Goal: Task Accomplishment & Management: Use online tool/utility

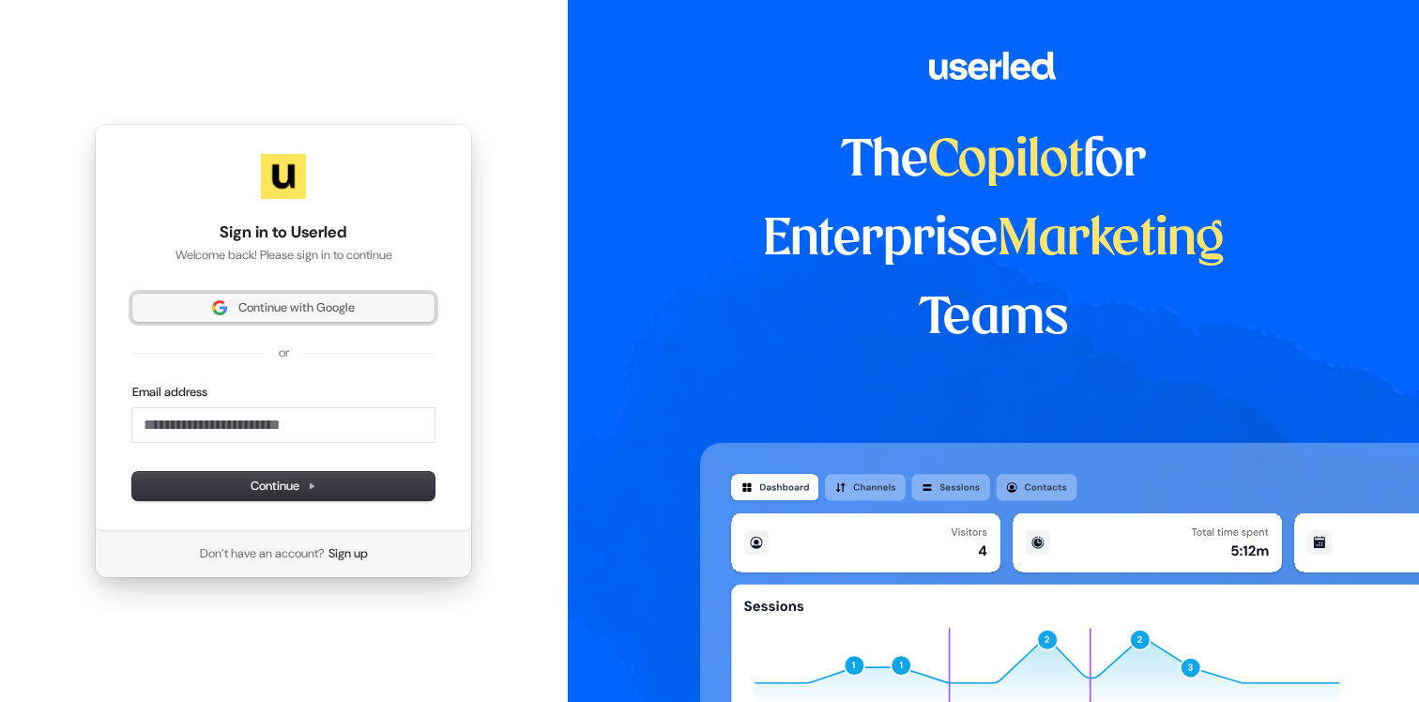
click at [325, 314] on span "Continue with Google" at bounding box center [296, 307] width 116 height 17
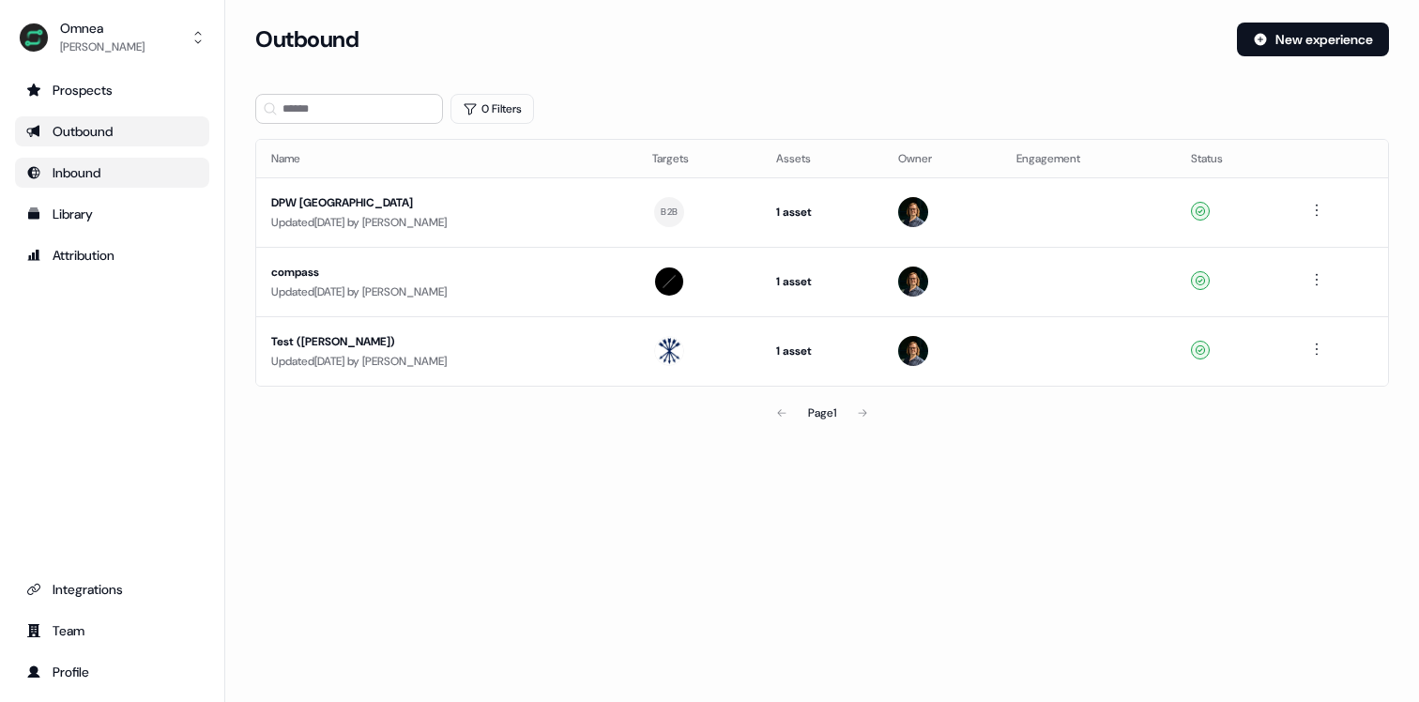
click at [171, 178] on div "Inbound" at bounding box center [112, 172] width 172 height 19
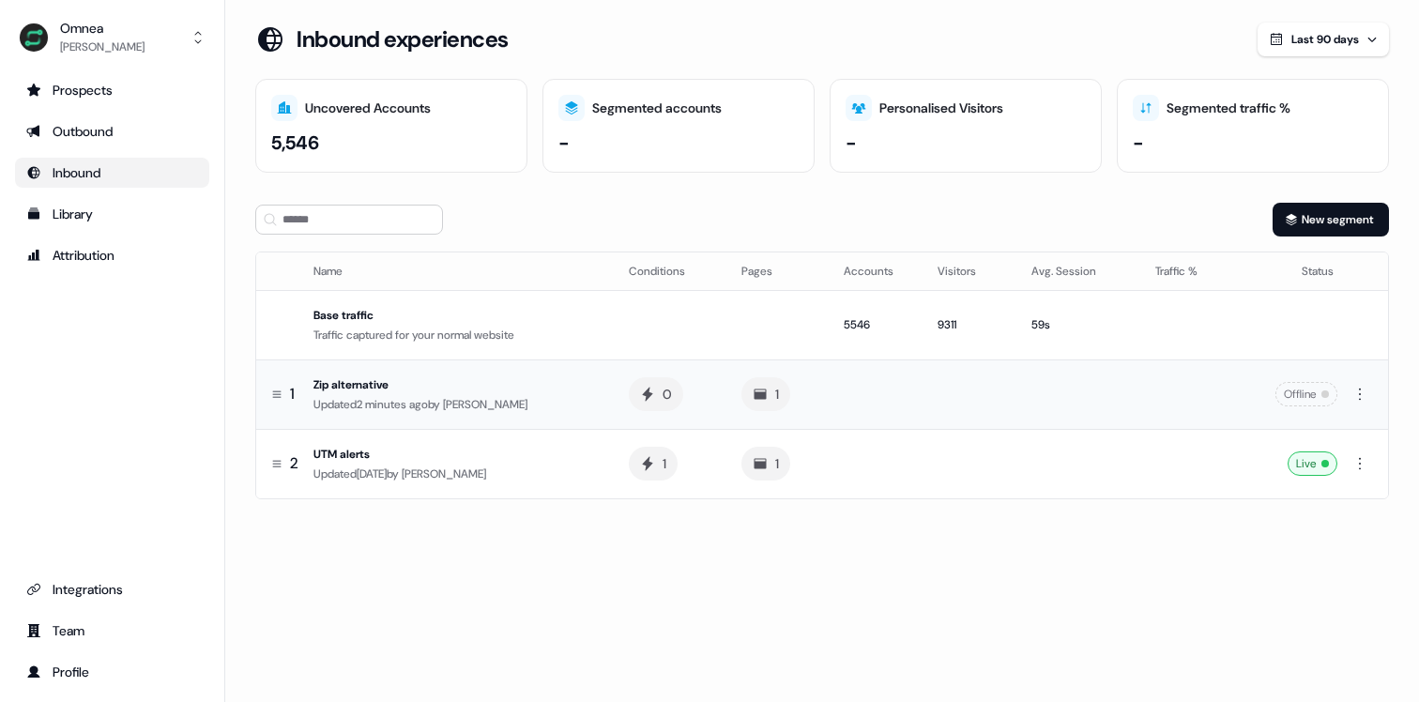
click at [972, 414] on td at bounding box center [970, 393] width 94 height 69
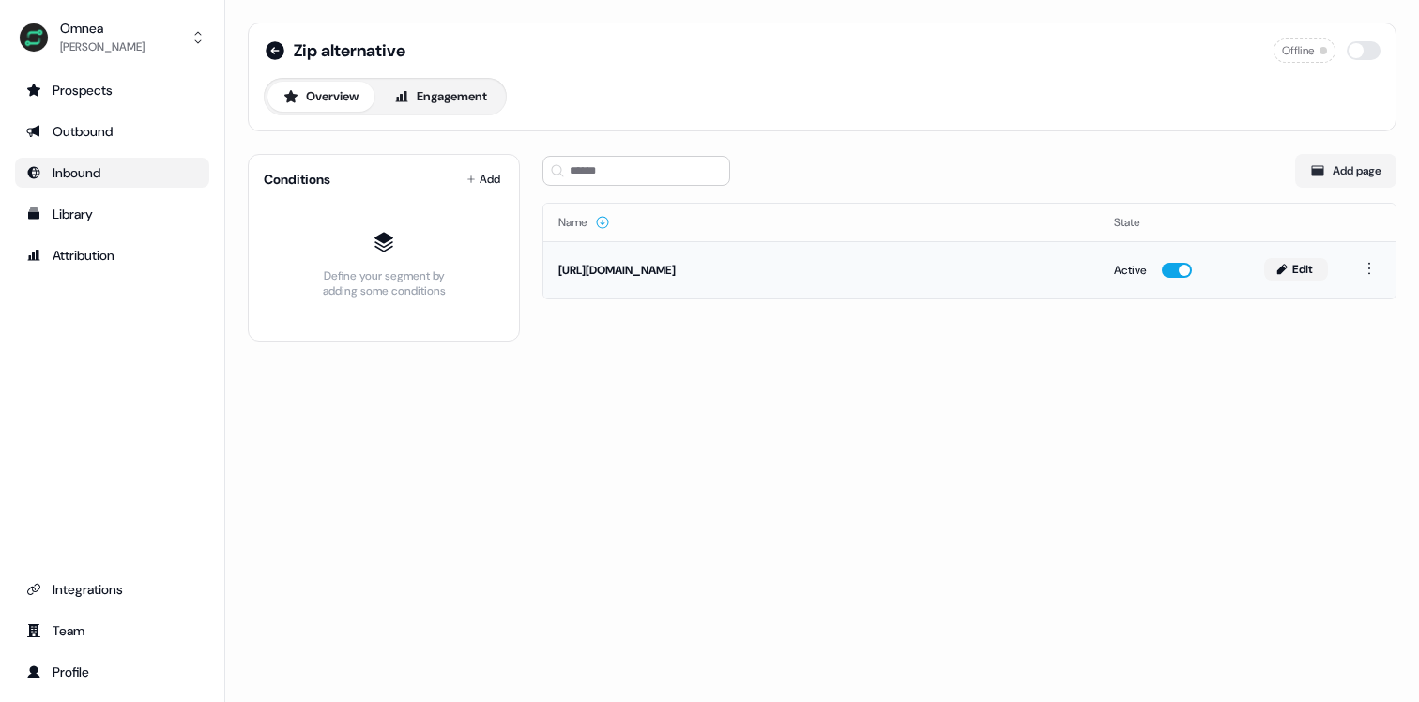
click at [1303, 275] on button "Edit" at bounding box center [1296, 269] width 64 height 23
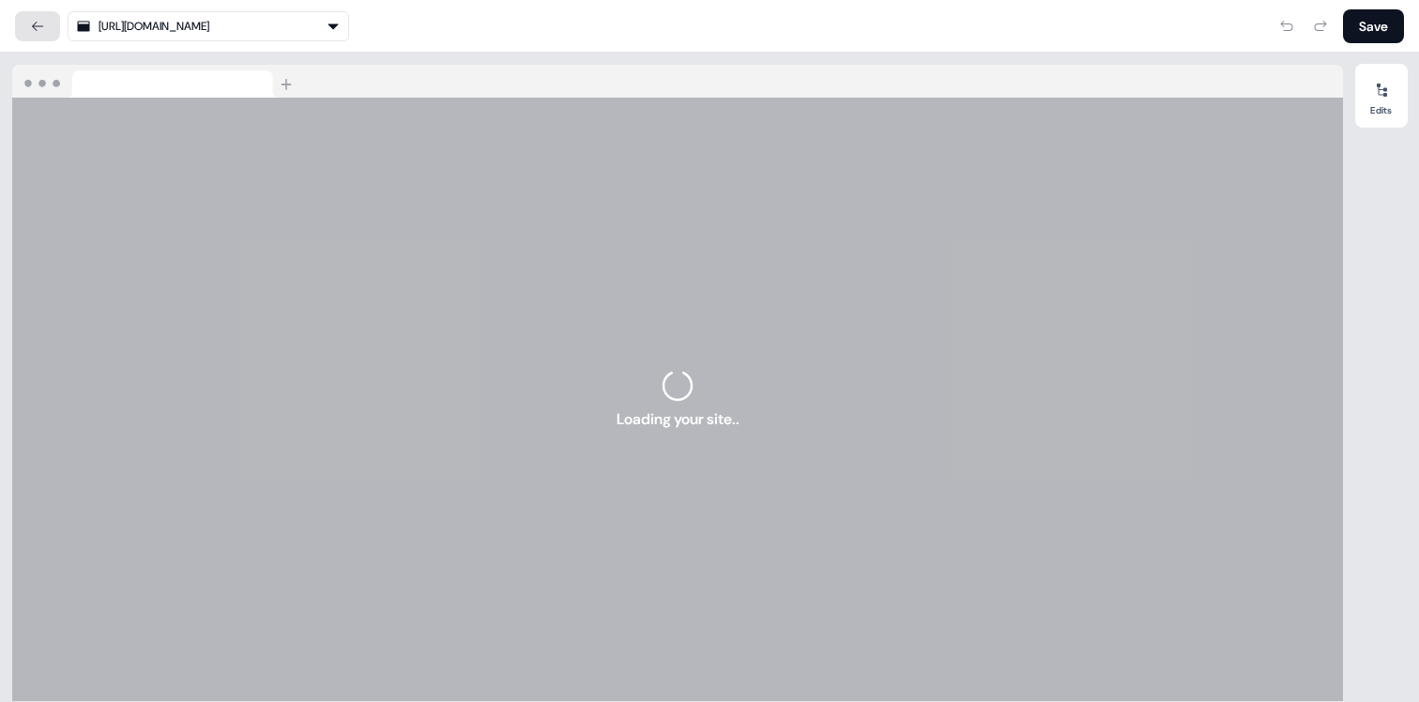
click at [40, 17] on button at bounding box center [37, 26] width 45 height 30
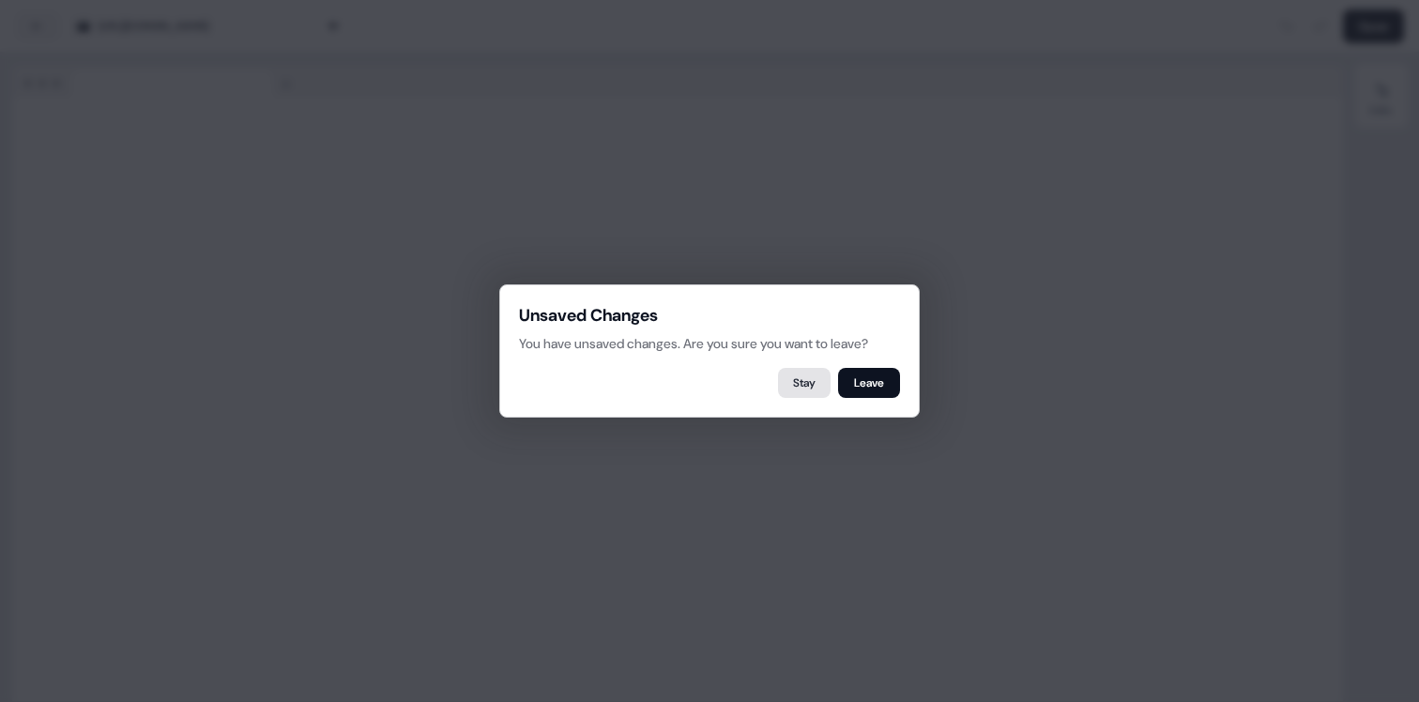
click at [802, 384] on button "Stay" at bounding box center [804, 383] width 53 height 30
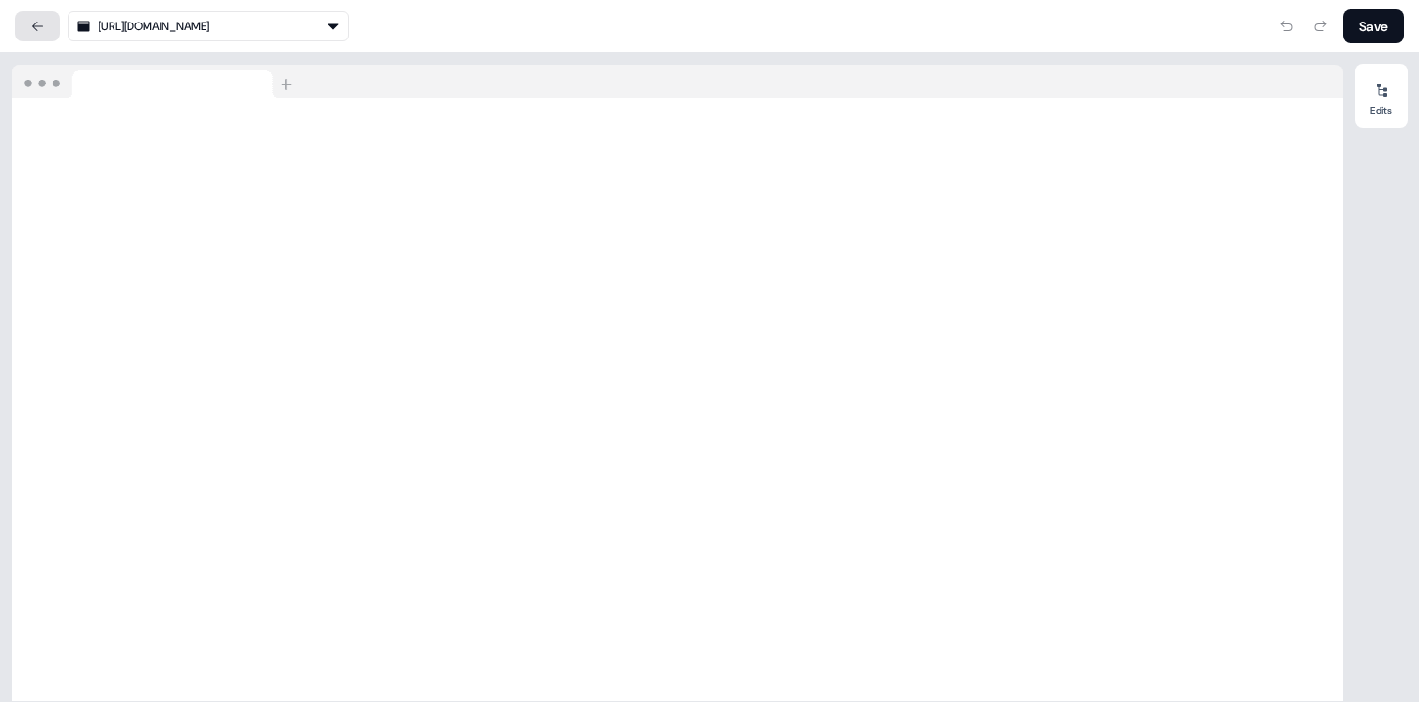
click at [43, 29] on icon at bounding box center [37, 26] width 15 height 15
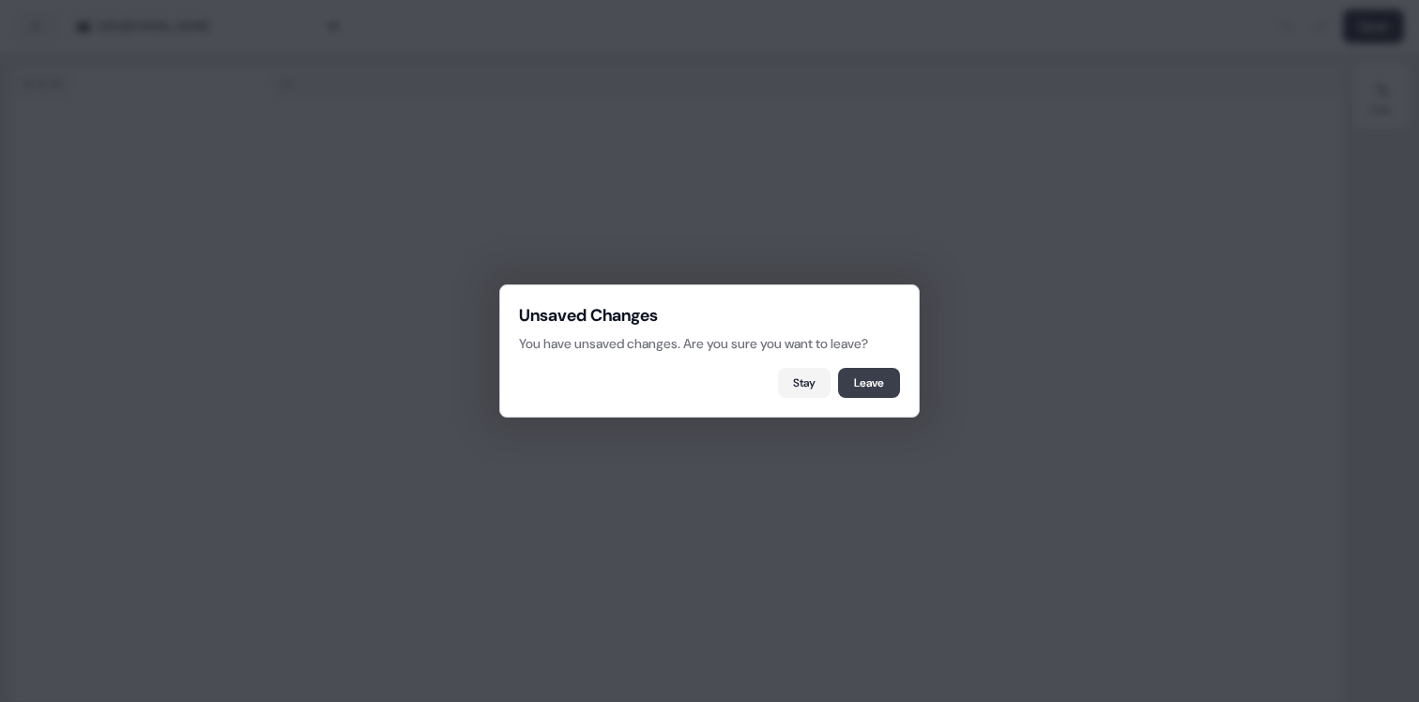
click at [862, 379] on button "Leave" at bounding box center [869, 383] width 62 height 30
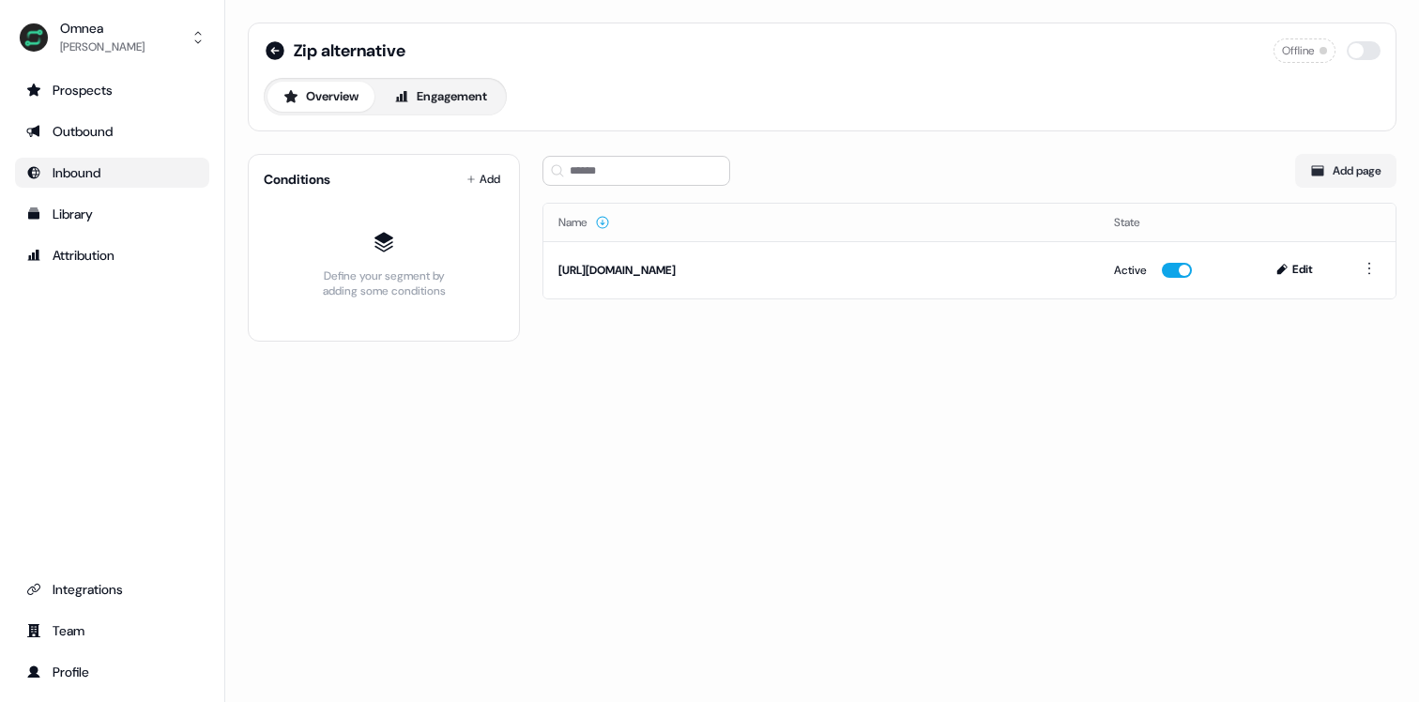
click at [150, 108] on ul "Prospects Outbound Inbound Library Attribution" at bounding box center [112, 172] width 194 height 195
click at [151, 80] on link "Prospects" at bounding box center [112, 90] width 194 height 30
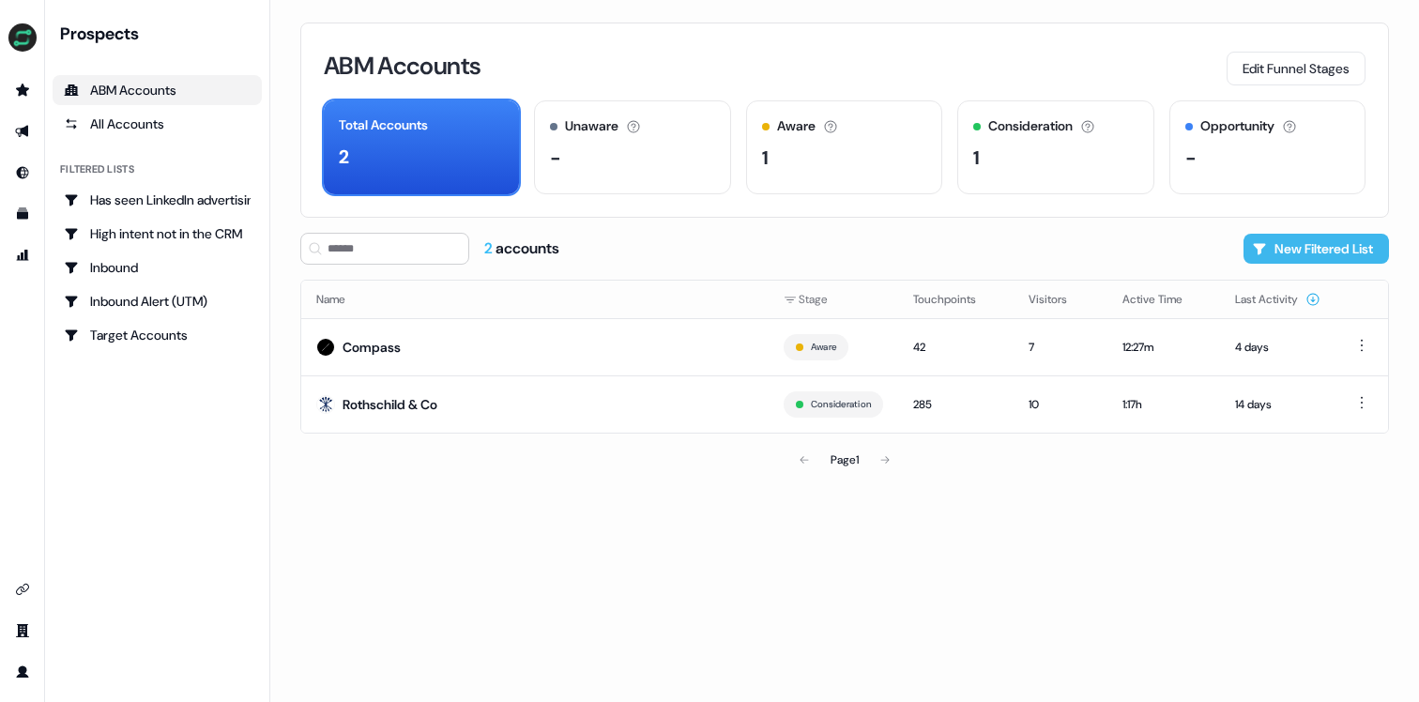
click at [1331, 254] on button "New Filtered List" at bounding box center [1315, 249] width 145 height 30
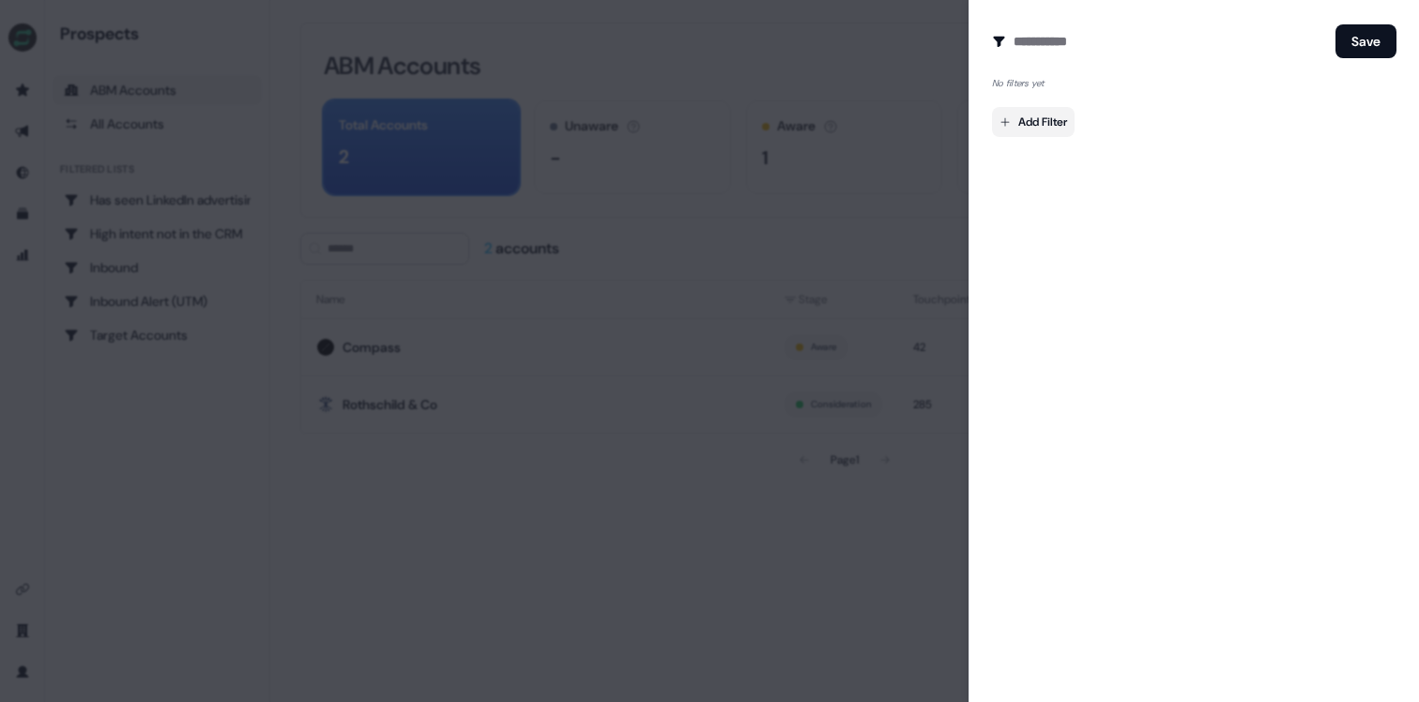
click at [1045, 120] on body "For the best experience switch devices to a bigger screen. Go to [DOMAIN_NAME] …" at bounding box center [709, 351] width 1419 height 702
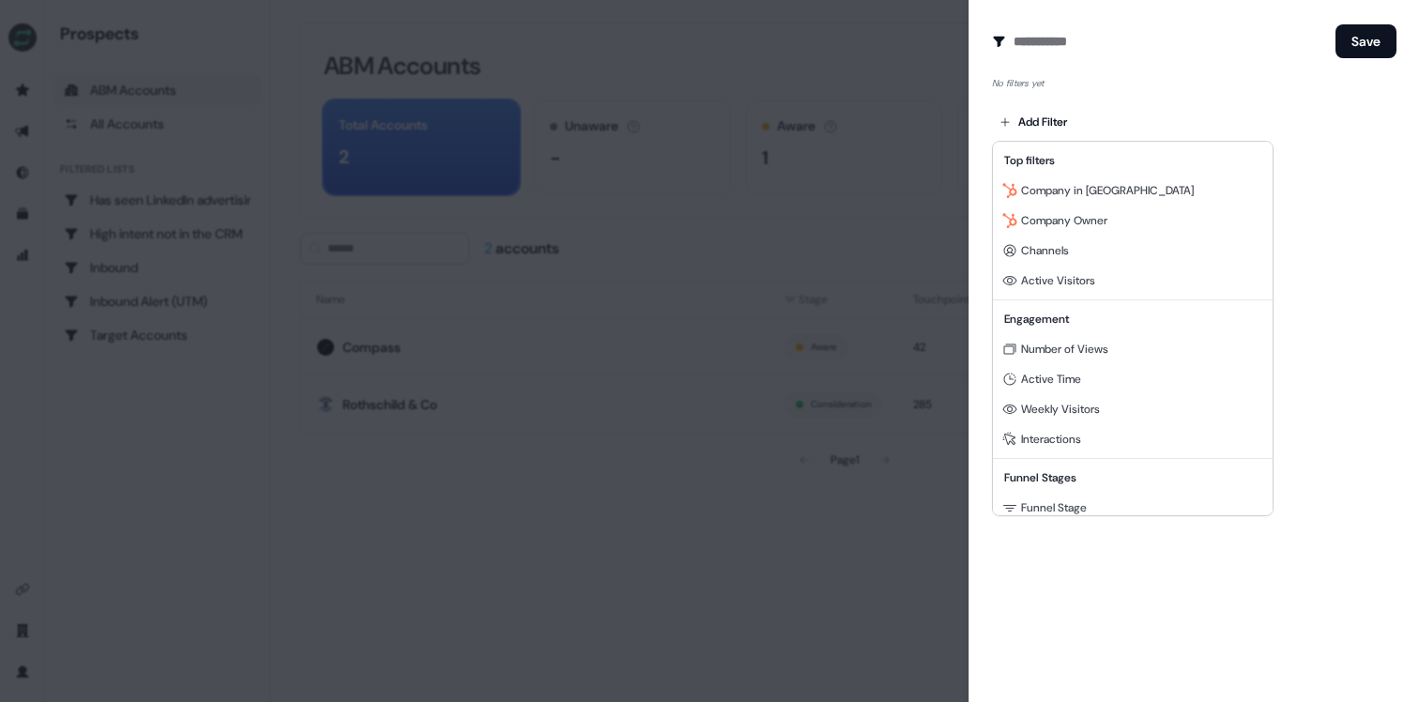
click at [1355, 208] on div at bounding box center [709, 351] width 1419 height 702
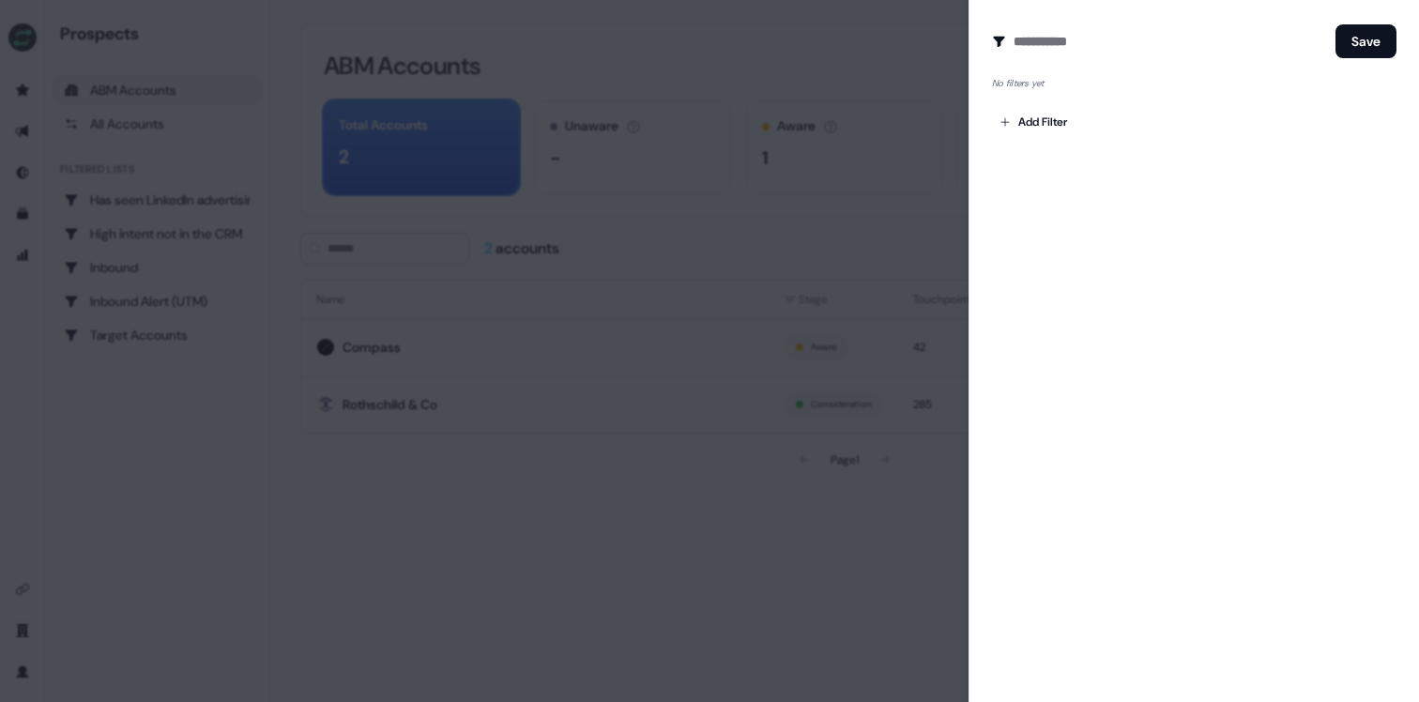
click at [923, 55] on div at bounding box center [709, 351] width 1419 height 702
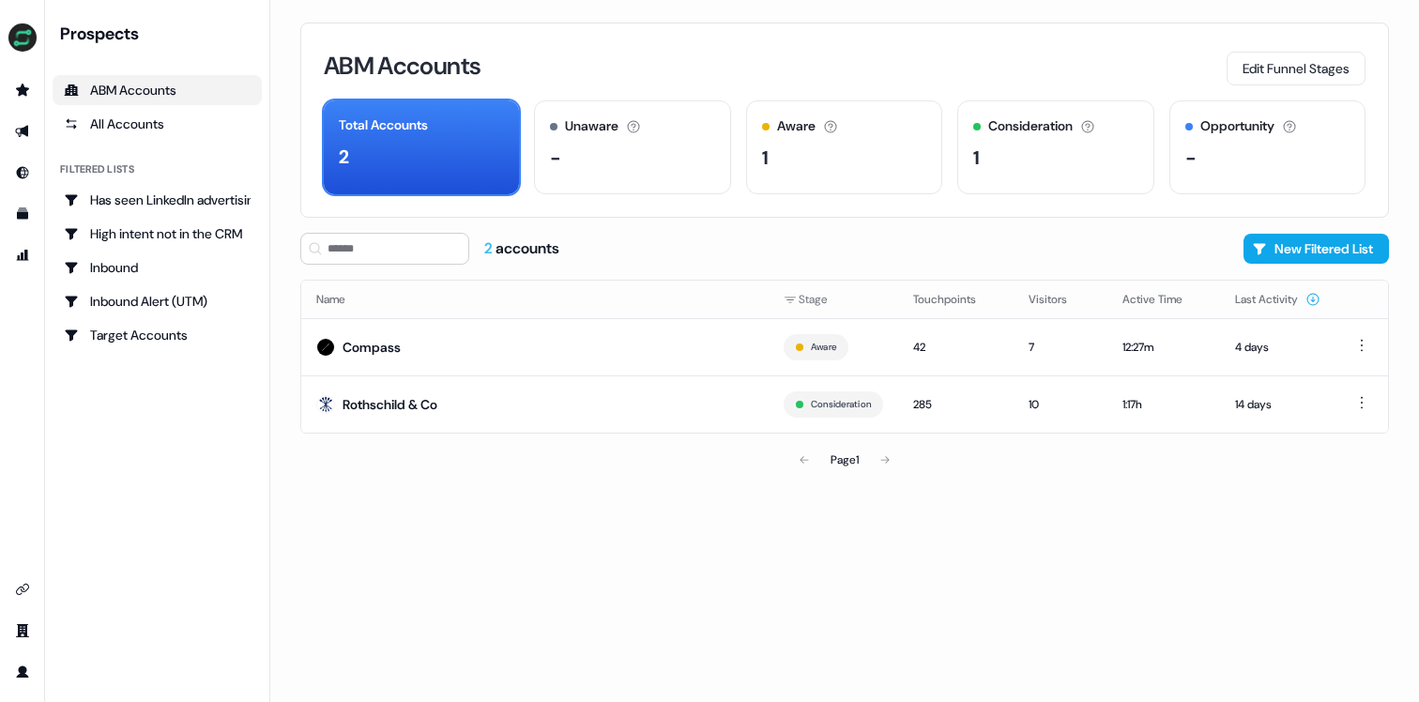
click at [512, 233] on div "2 accounts" at bounding box center [429, 249] width 259 height 32
click at [1303, 259] on button "New Filtered List" at bounding box center [1315, 249] width 145 height 30
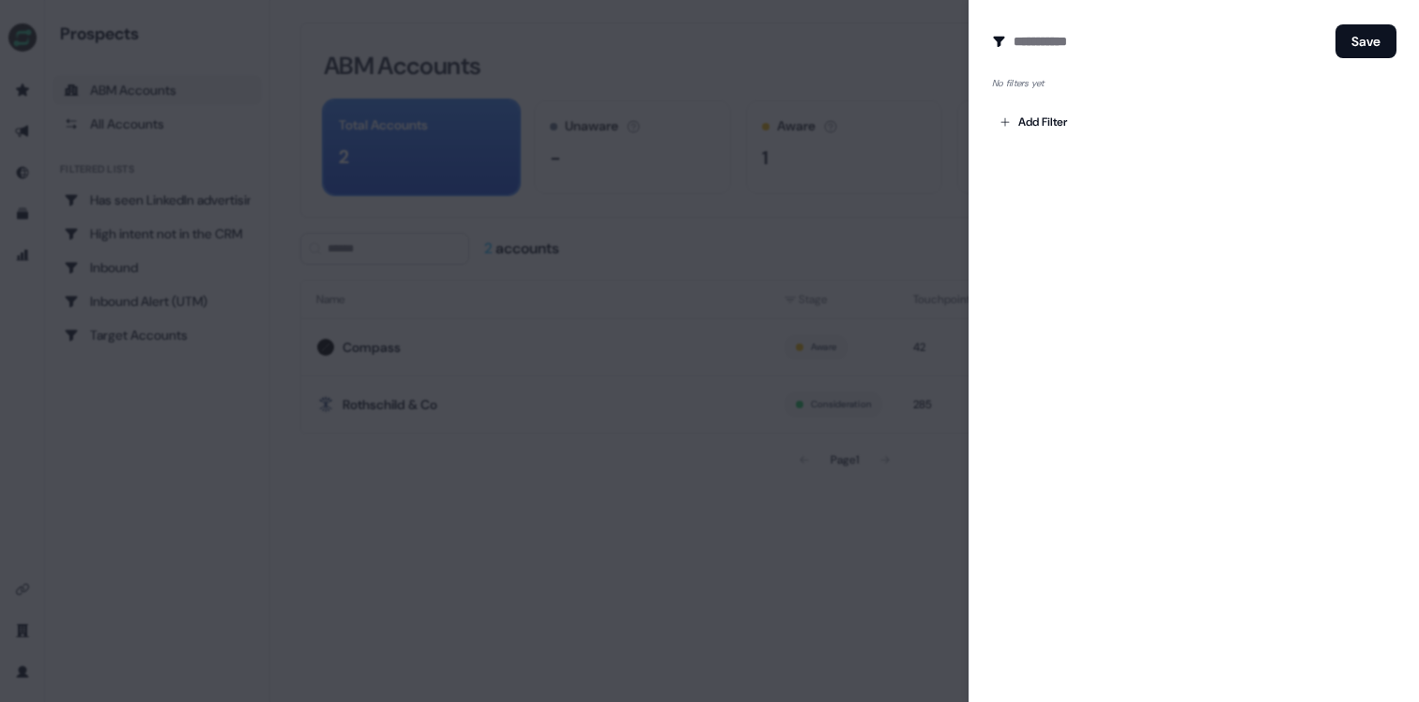
click at [898, 195] on div at bounding box center [709, 351] width 1419 height 702
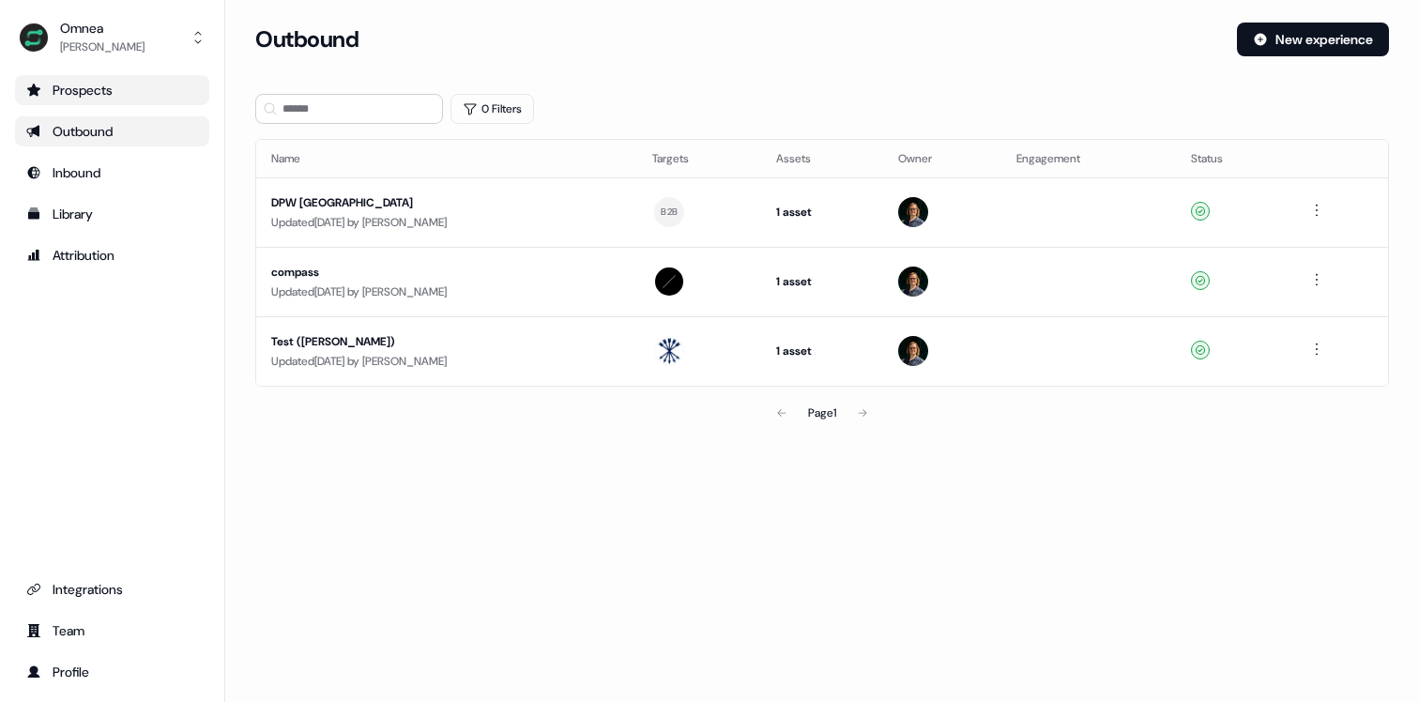
click at [116, 102] on link "Prospects" at bounding box center [112, 90] width 194 height 30
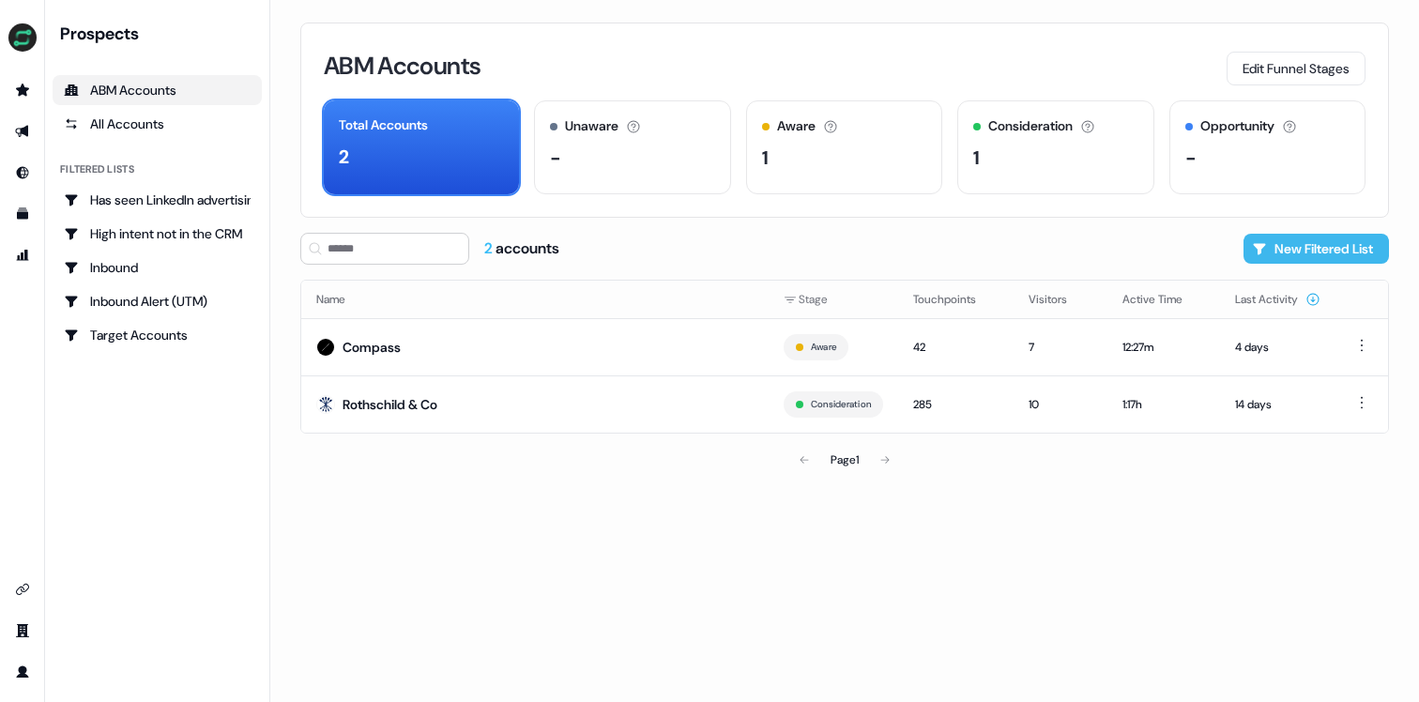
click at [1350, 251] on button "New Filtered List" at bounding box center [1315, 249] width 145 height 30
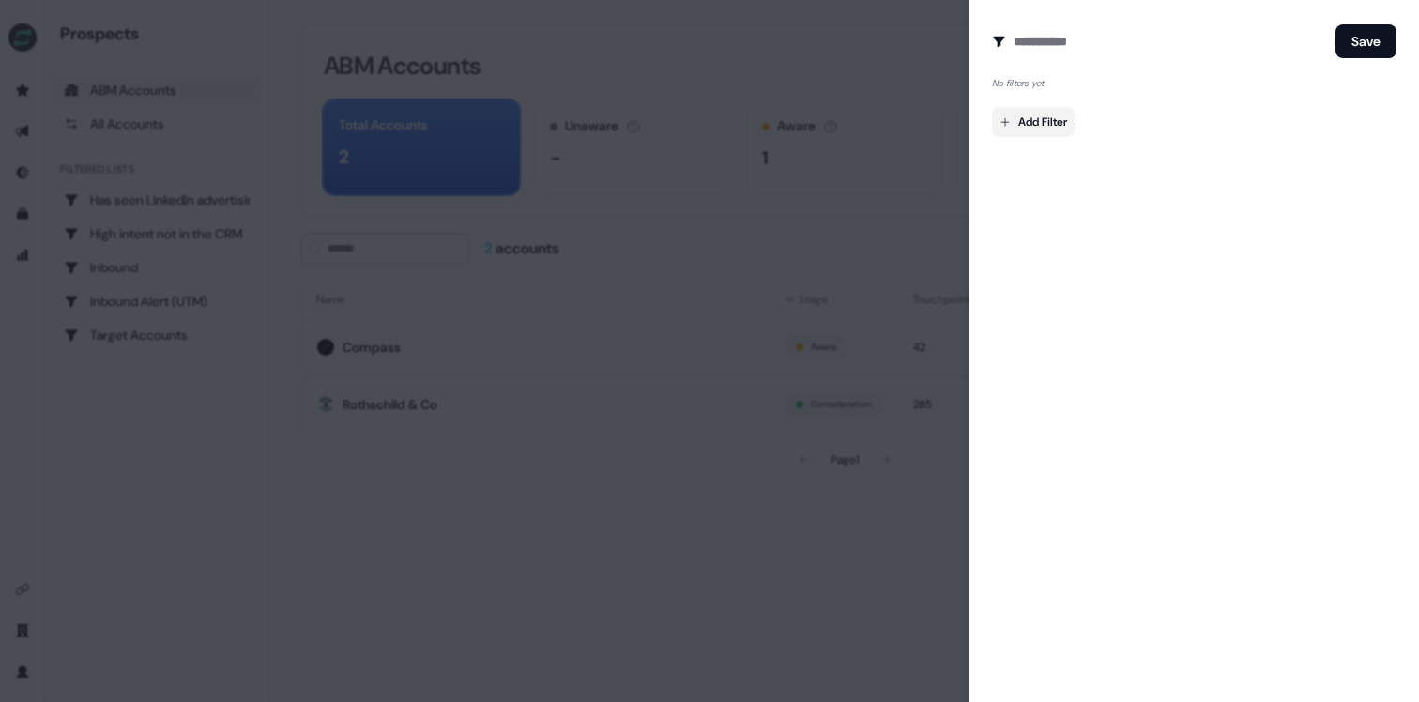
click at [1055, 127] on body "For the best experience switch devices to a bigger screen. Go to [DOMAIN_NAME] …" at bounding box center [709, 351] width 1419 height 702
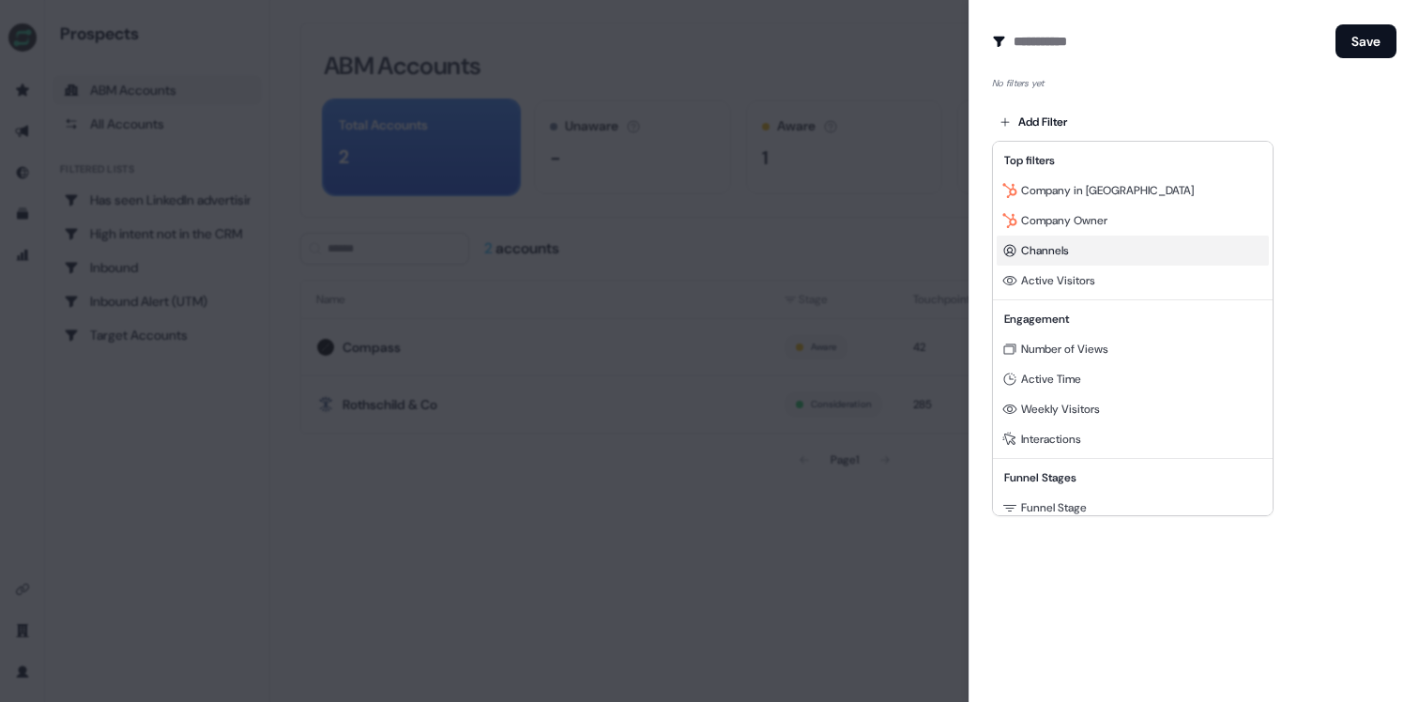
click at [1127, 248] on div "Channels" at bounding box center [1133, 251] width 272 height 30
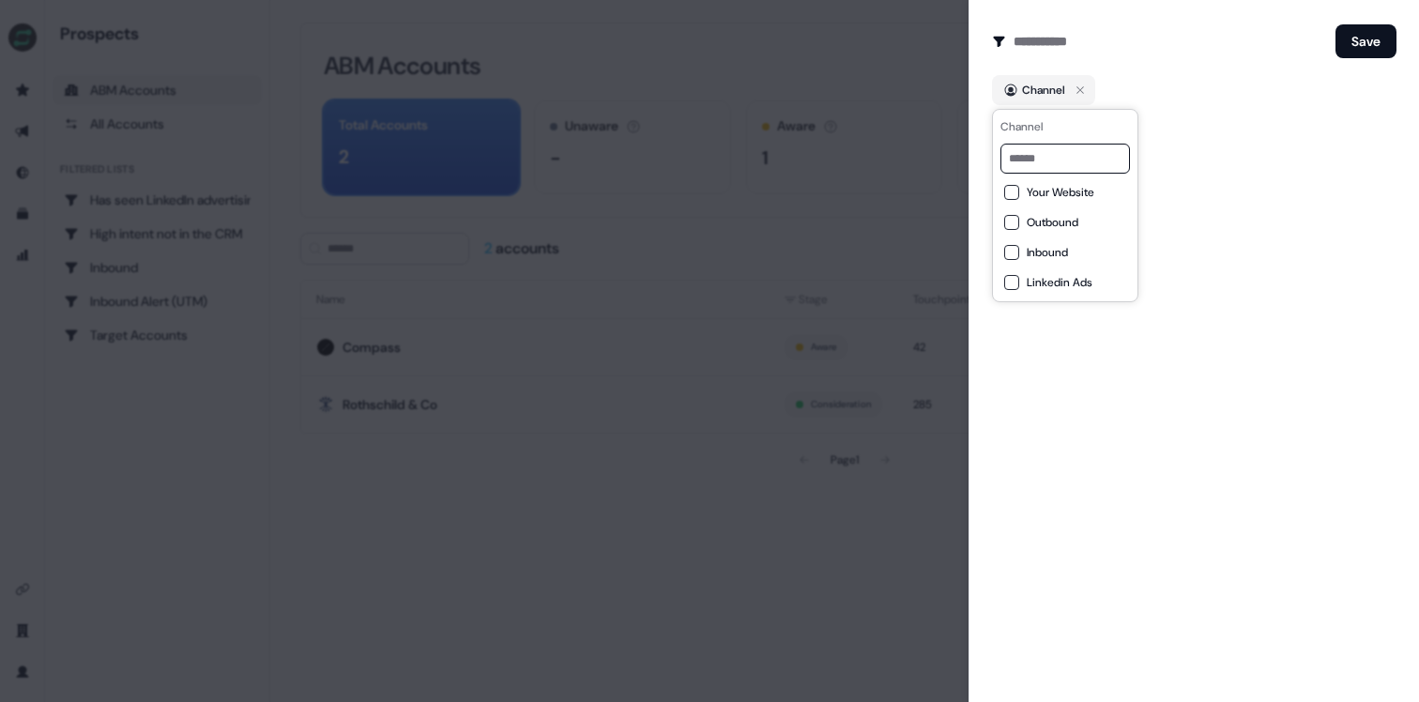
click at [1063, 183] on div "Your Website" at bounding box center [1065, 192] width 122 height 23
click at [1216, 150] on div "Create Audience Filter Create a new audience by setting a name and configuring …" at bounding box center [1193, 351] width 450 height 702
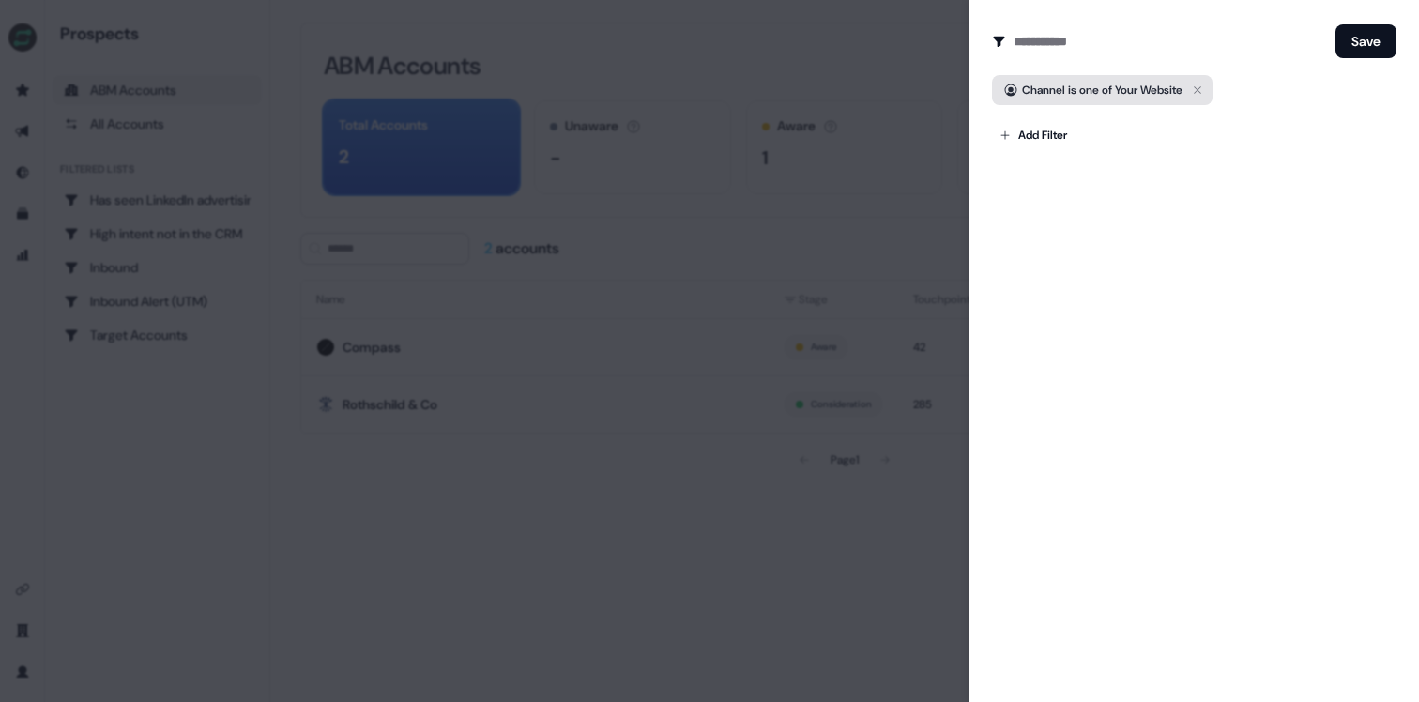
click at [1087, 89] on span "Channel is one of Your Website" at bounding box center [1102, 90] width 160 height 19
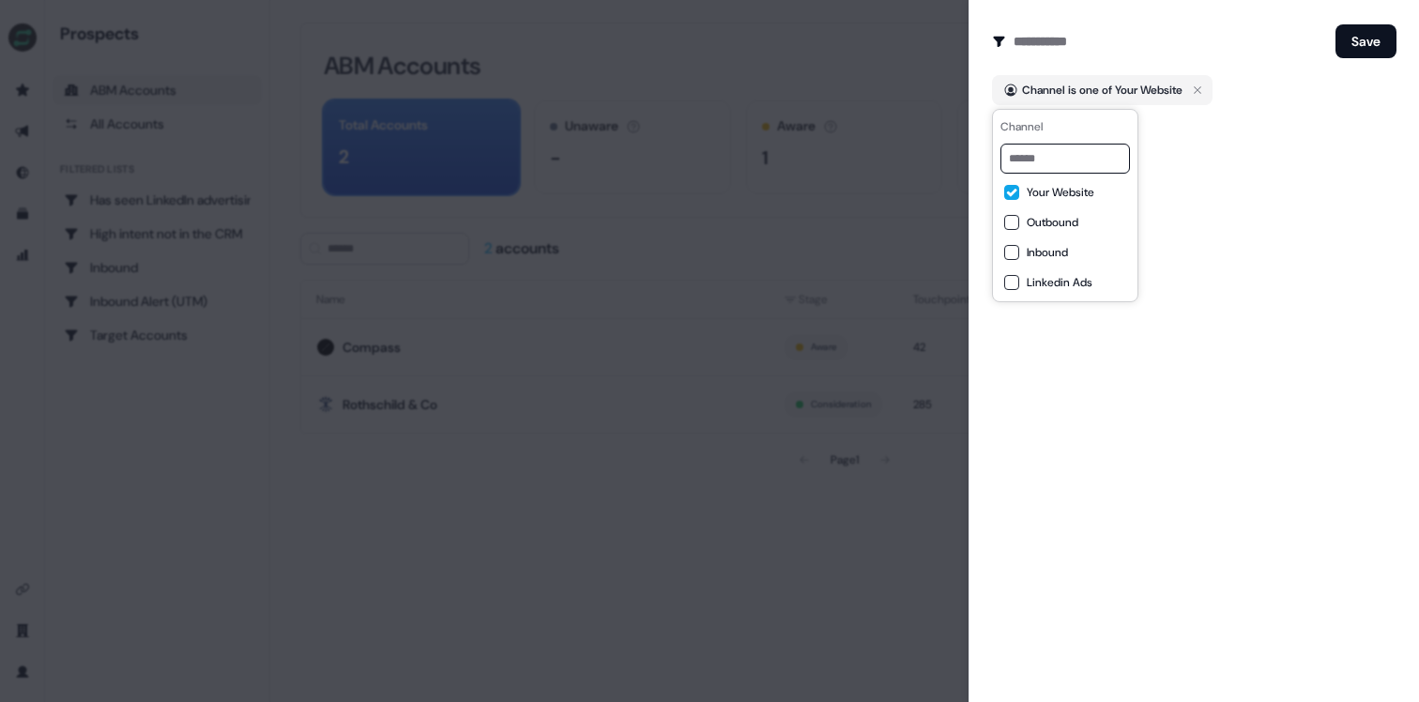
click at [1045, 193] on span "Your Website" at bounding box center [1061, 192] width 68 height 15
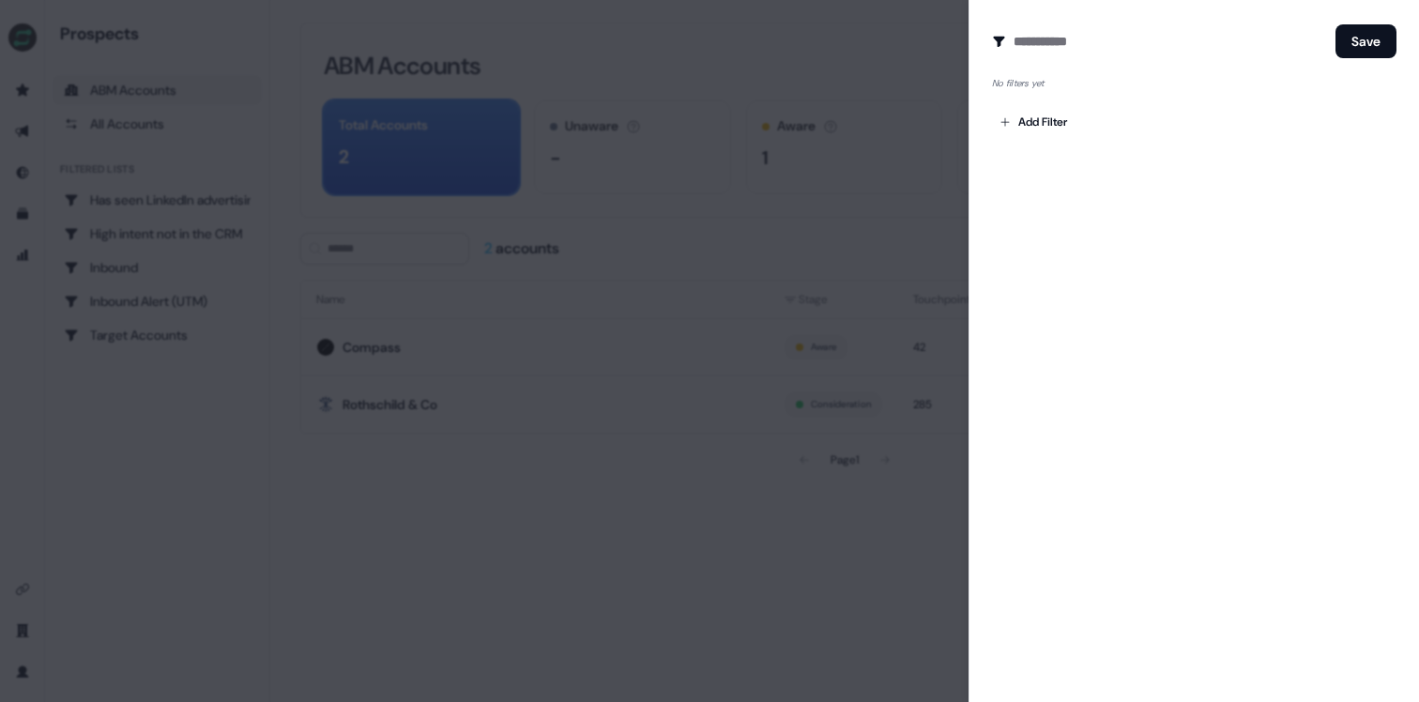
click at [1206, 162] on div "Create Audience Filter Create a new audience by setting a name and configuring …" at bounding box center [1193, 351] width 450 height 702
click at [1040, 125] on body "For the best experience switch devices to a bigger screen. Go to [DOMAIN_NAME] …" at bounding box center [709, 351] width 1419 height 702
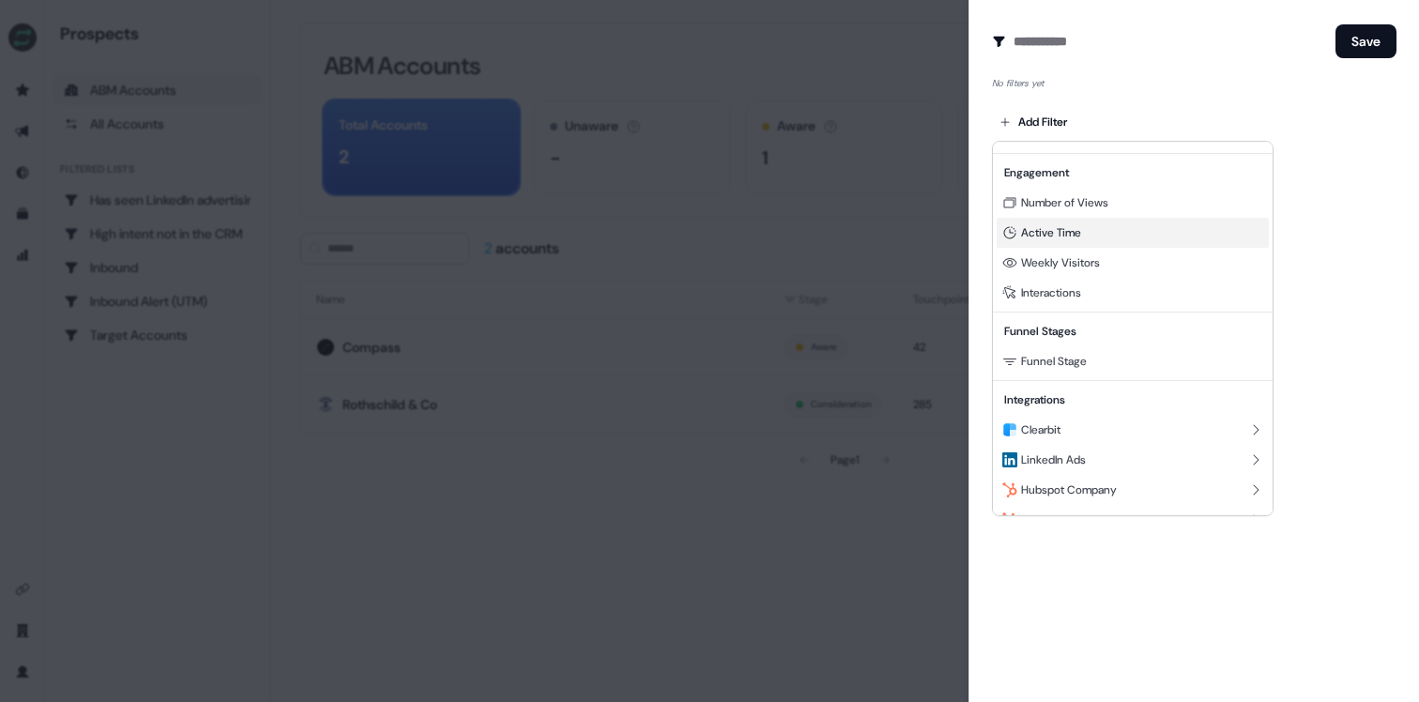
scroll to position [170, 0]
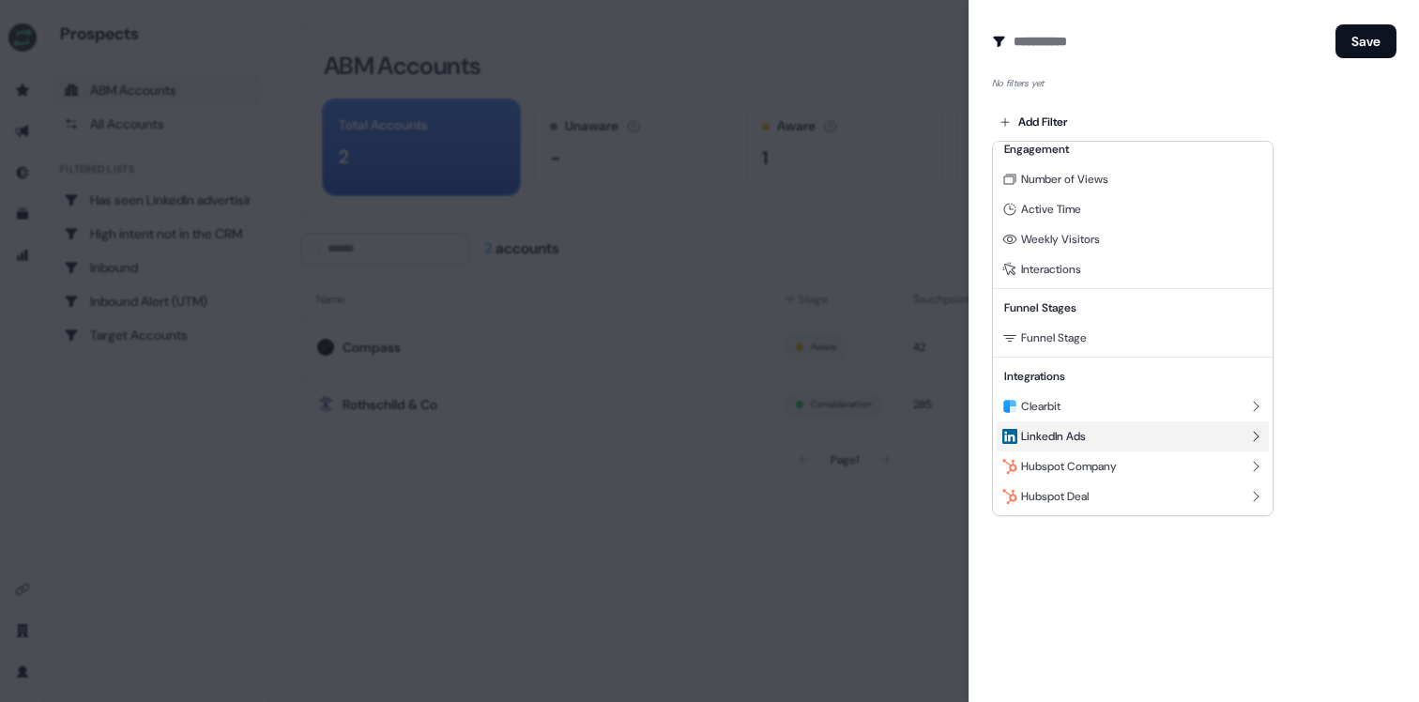
click at [1083, 435] on span "LinkedIn Ads" at bounding box center [1053, 436] width 65 height 15
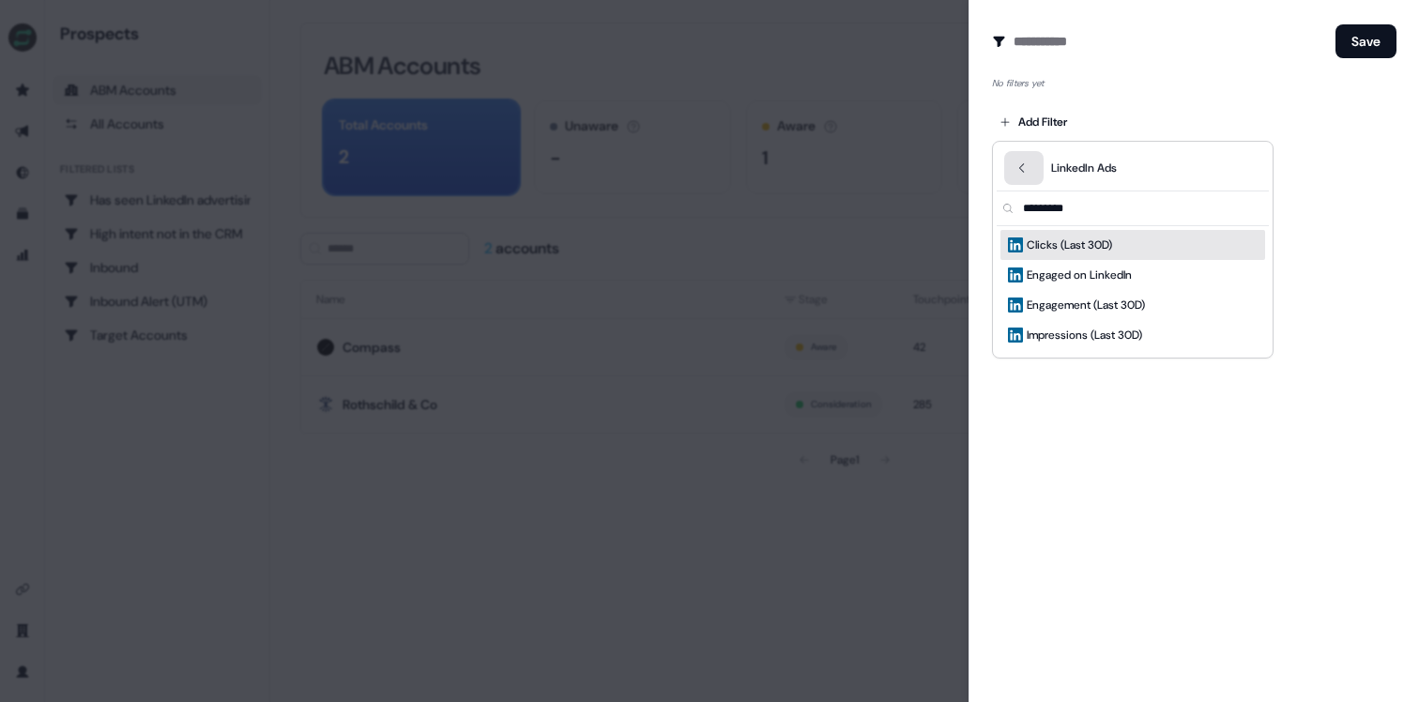
click at [1032, 160] on button "Back" at bounding box center [1023, 168] width 39 height 34
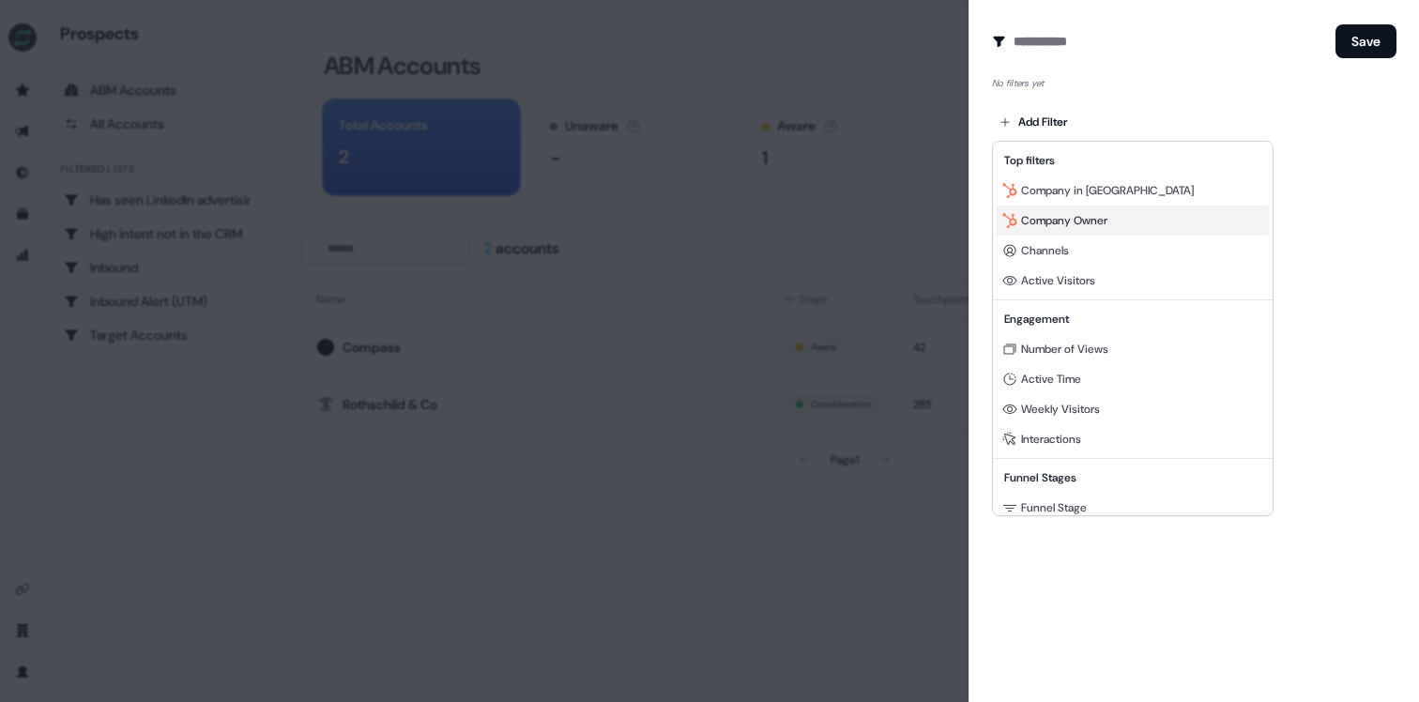
scroll to position [170, 0]
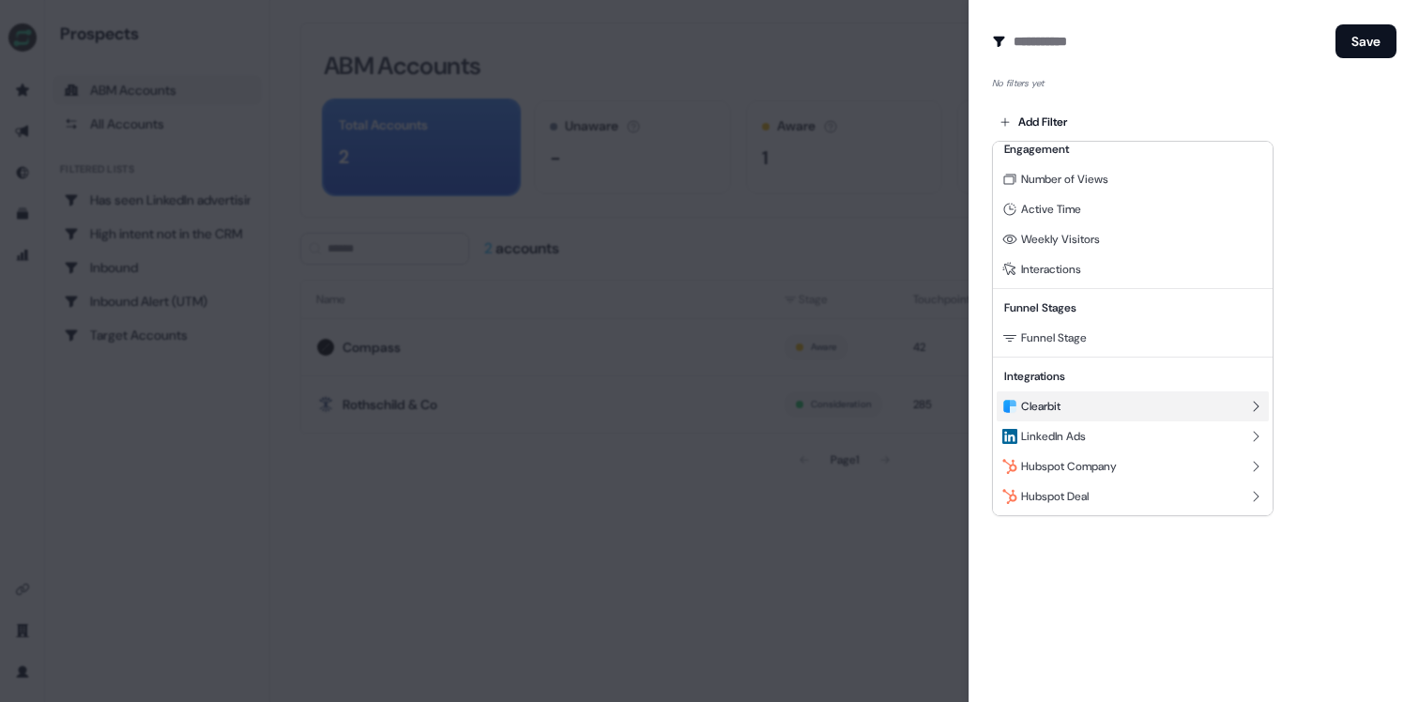
click at [1059, 403] on span "Clearbit" at bounding box center [1040, 406] width 39 height 15
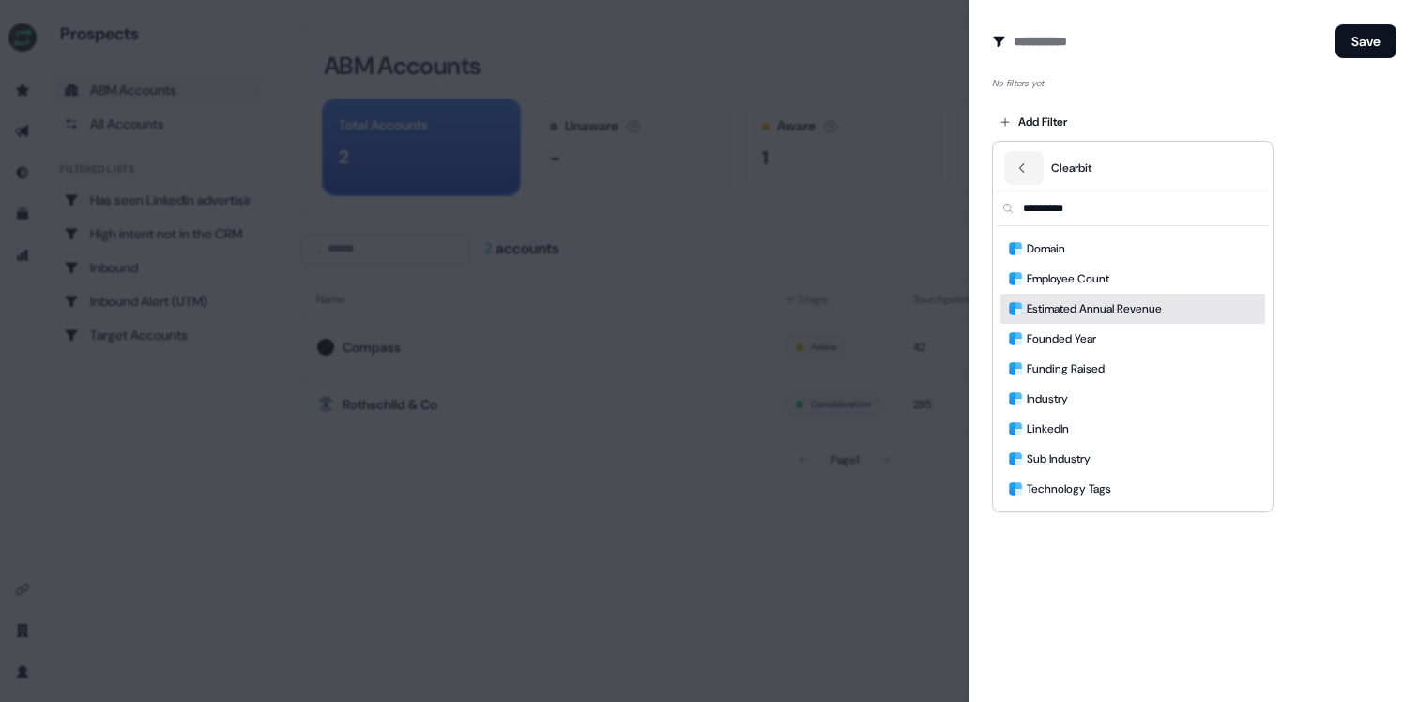
scroll to position [0, 0]
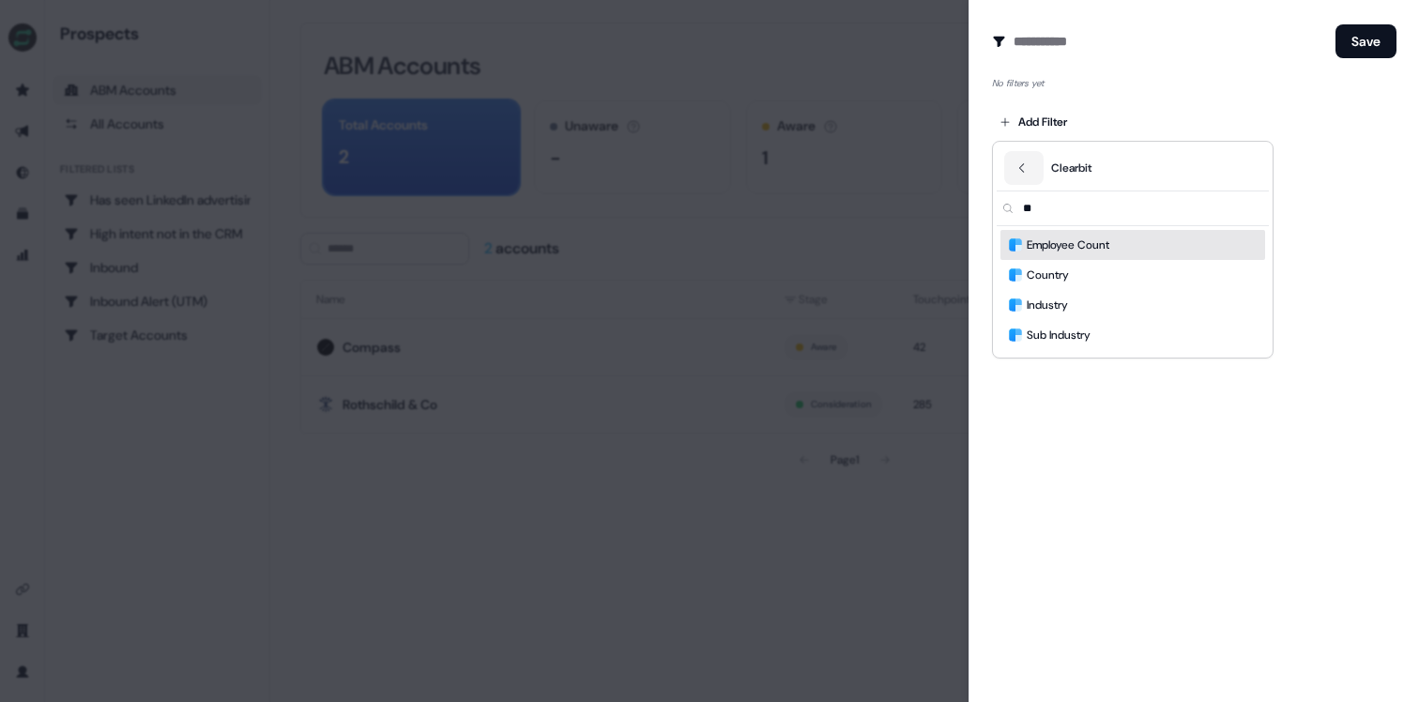
type input "***"
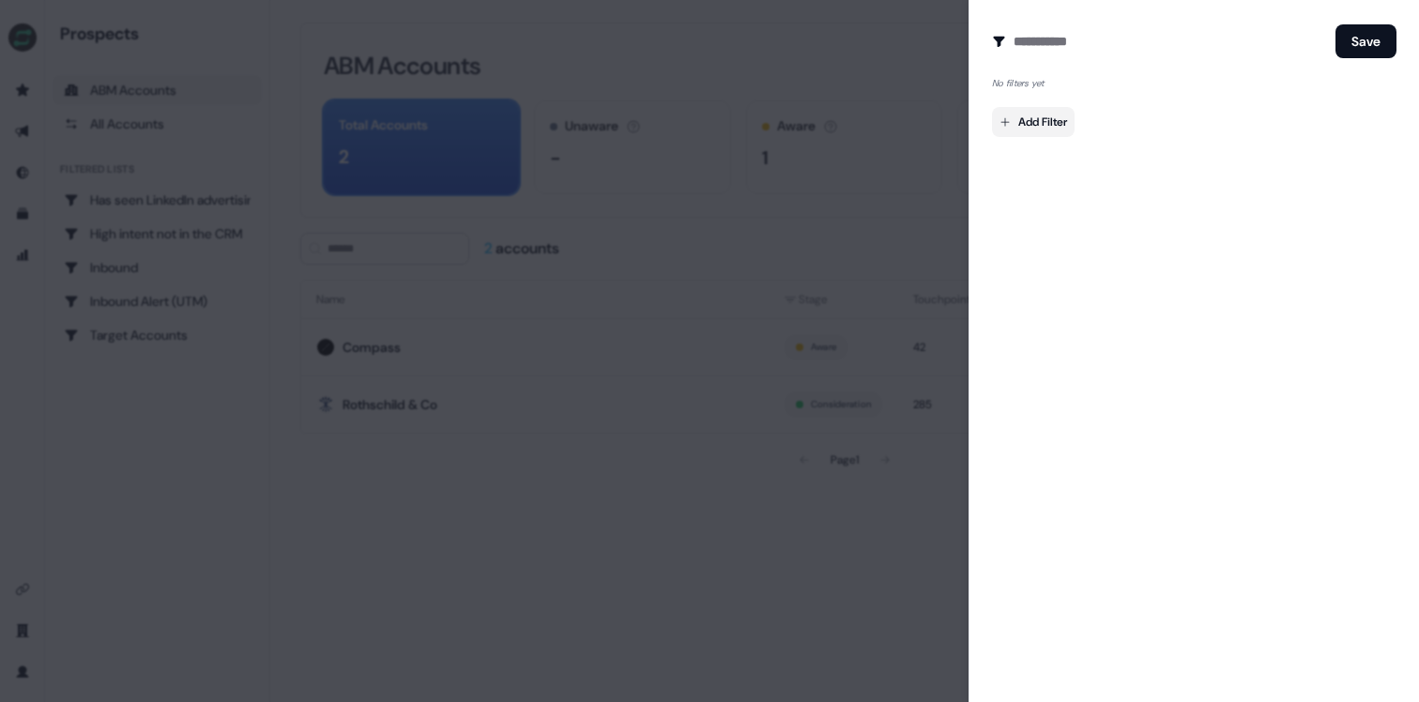
click at [1030, 122] on body "For the best experience switch devices to a bigger screen. Go to [DOMAIN_NAME] …" at bounding box center [709, 351] width 1419 height 702
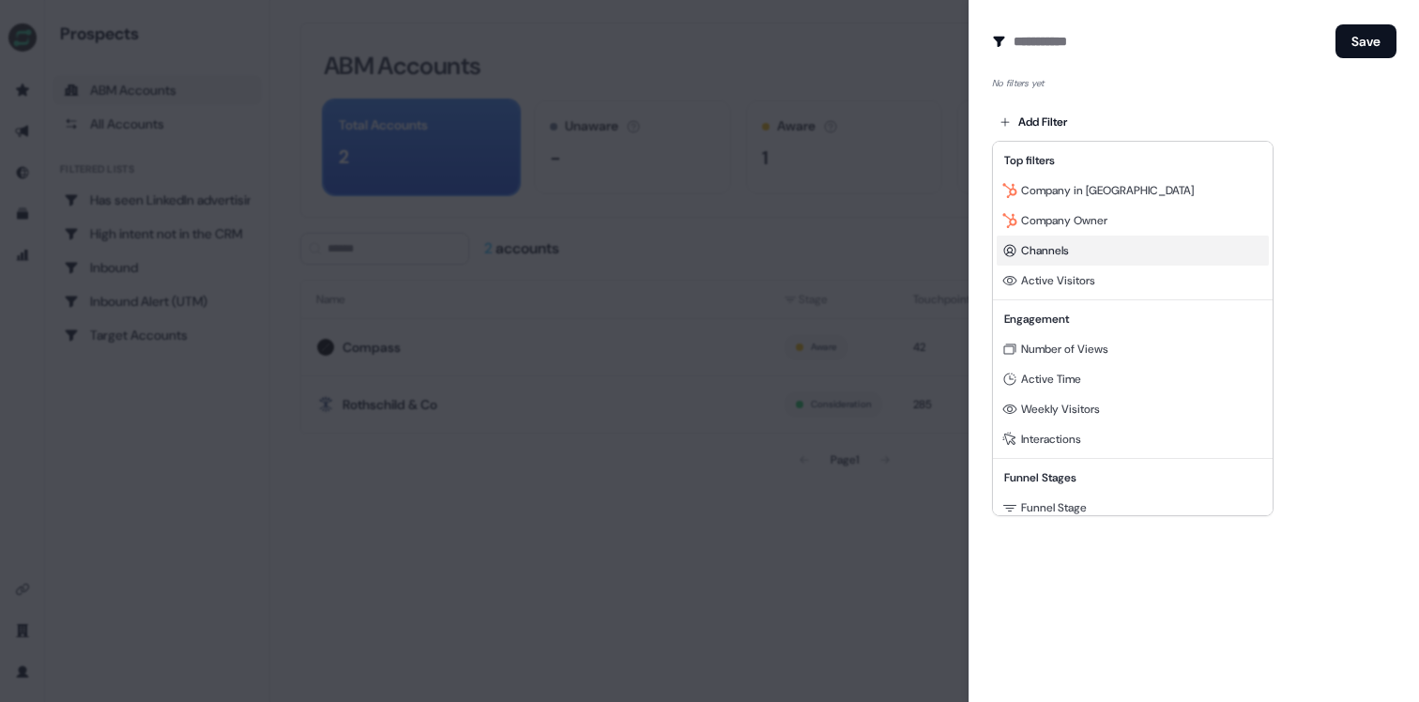
click at [1072, 247] on div "Channels" at bounding box center [1133, 251] width 272 height 30
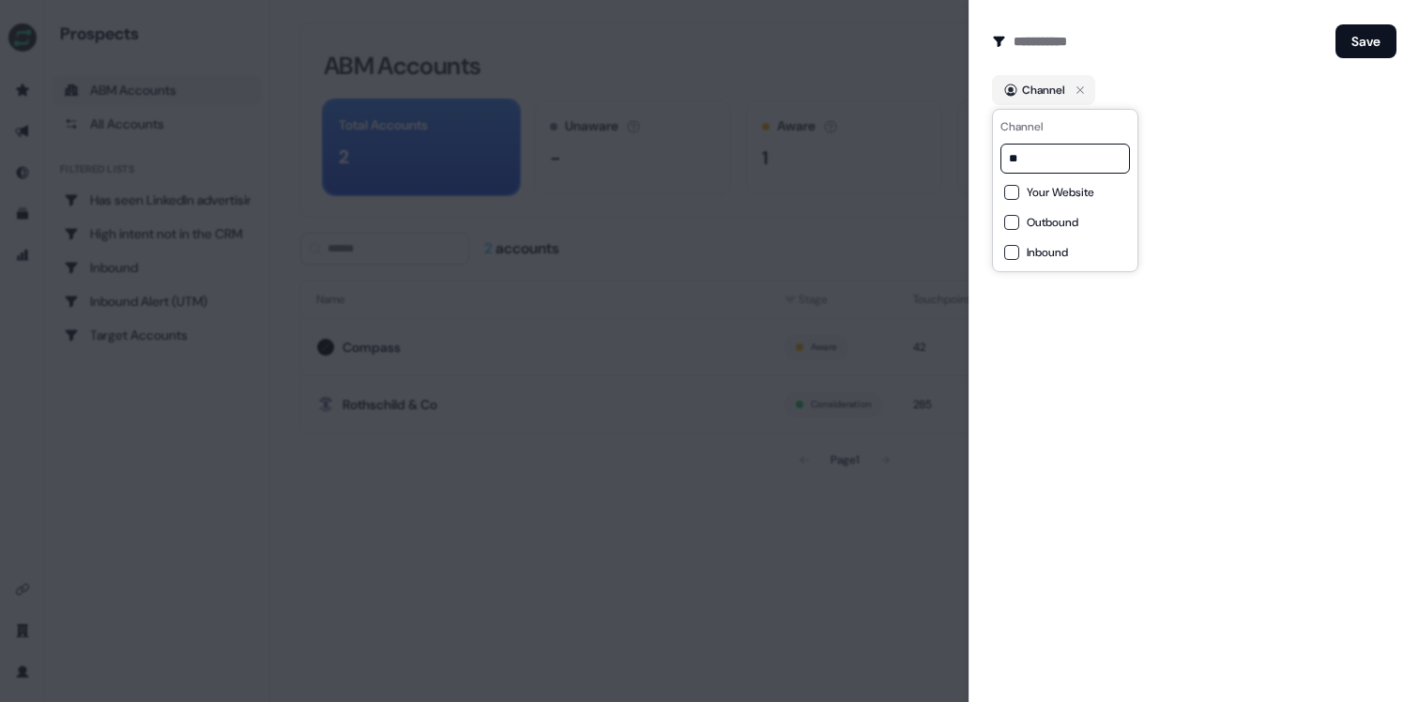
type input "***"
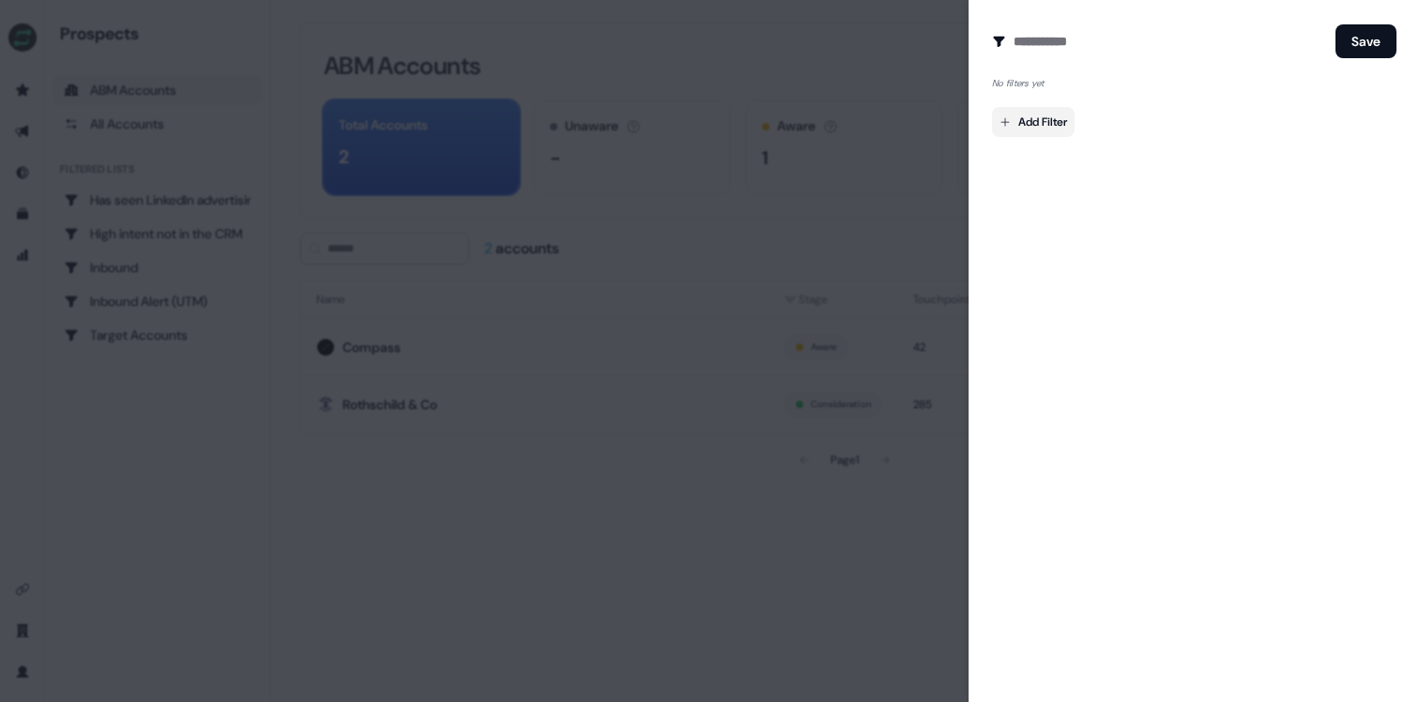
click at [1039, 122] on body "For the best experience switch devices to a bigger screen. Go to [DOMAIN_NAME] …" at bounding box center [709, 351] width 1419 height 702
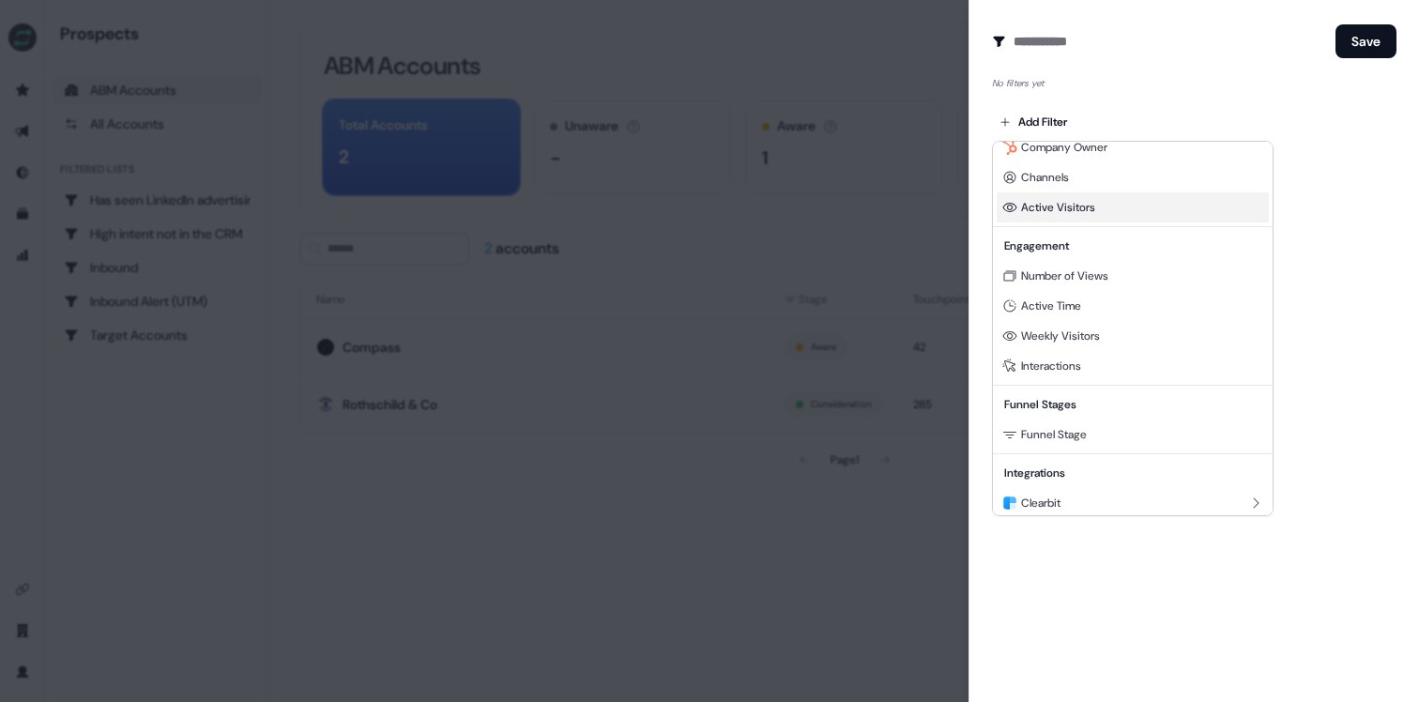
scroll to position [81, 0]
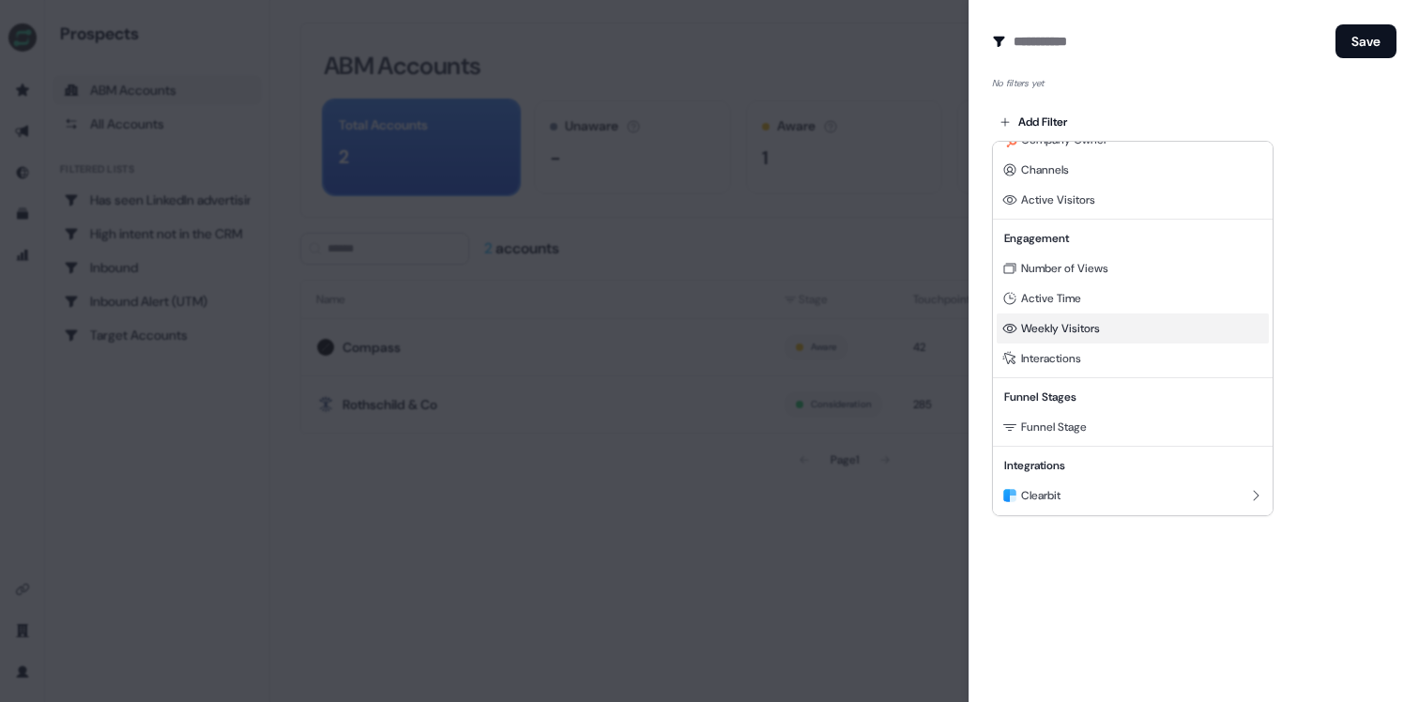
click at [1091, 322] on span "Weekly Visitors" at bounding box center [1060, 328] width 79 height 15
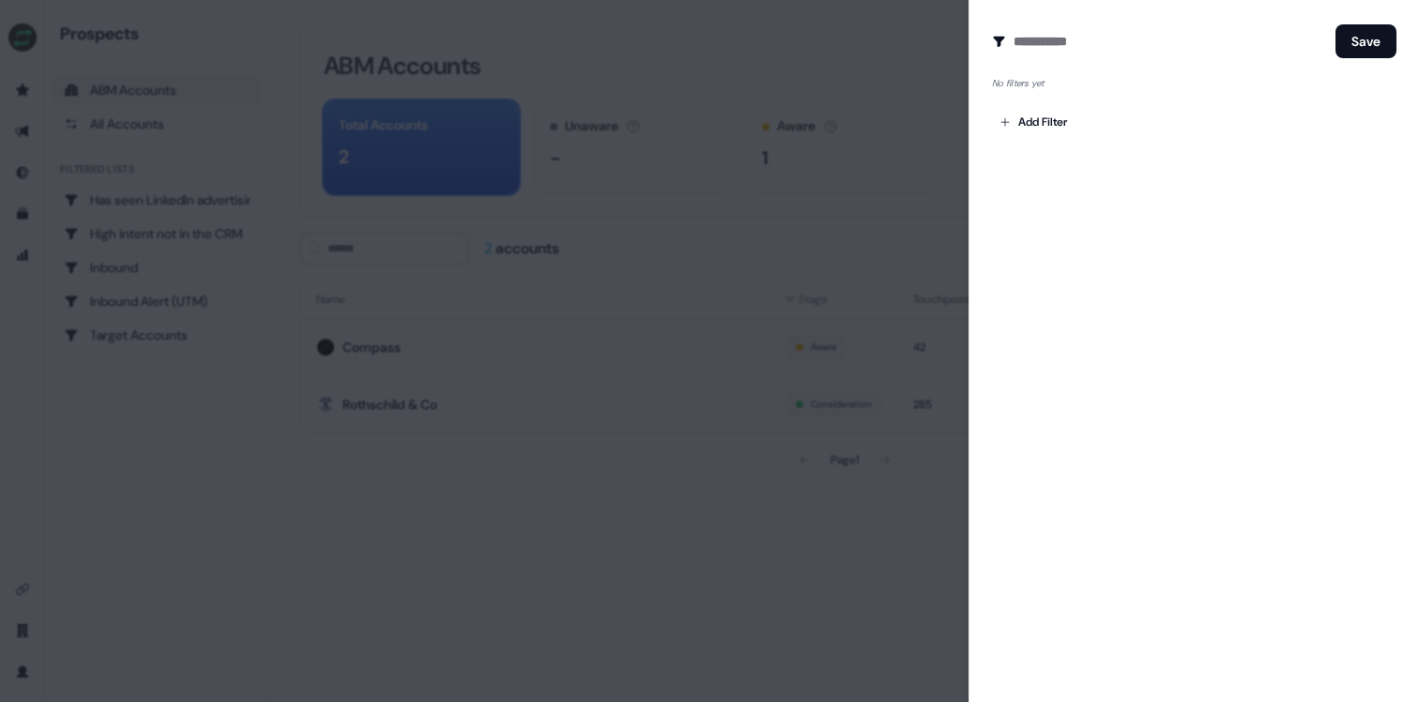
click at [1097, 272] on div "Create Audience Filter Create a new audience by setting a name and configuring …" at bounding box center [1193, 351] width 450 height 702
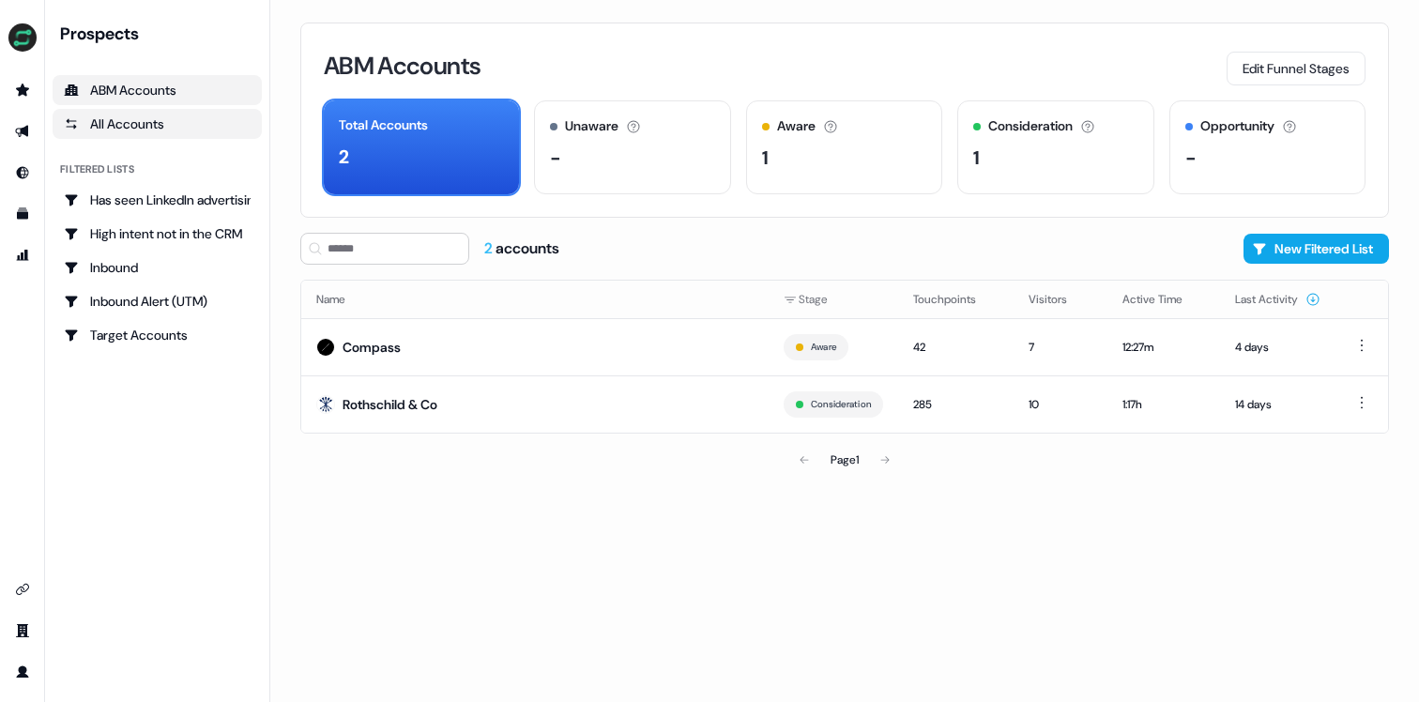
click at [188, 123] on div "All Accounts" at bounding box center [157, 123] width 187 height 19
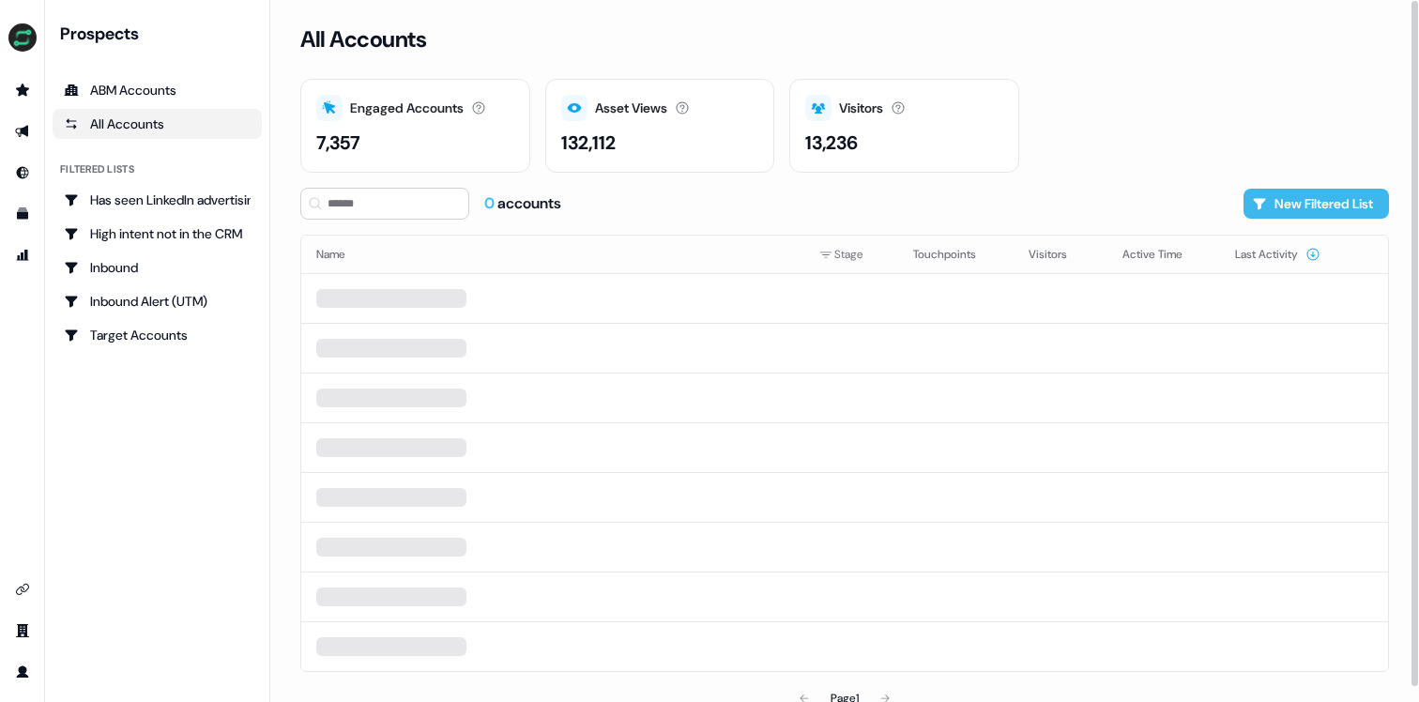
click at [1289, 194] on button "New Filtered List" at bounding box center [1315, 204] width 145 height 30
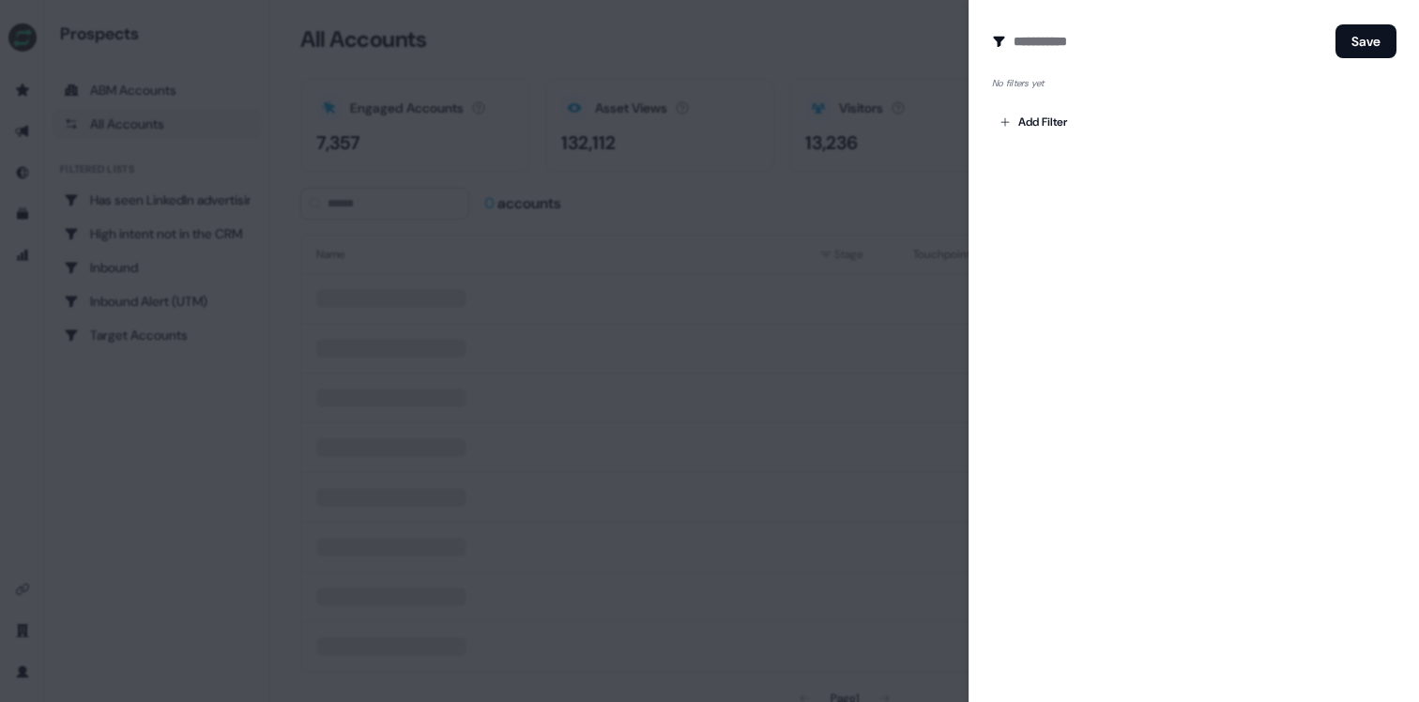
click at [1032, 106] on div "Add Filter" at bounding box center [1194, 118] width 404 height 38
click at [1031, 121] on body "For the best experience switch devices to a bigger screen. Go to [DOMAIN_NAME] …" at bounding box center [709, 351] width 1419 height 702
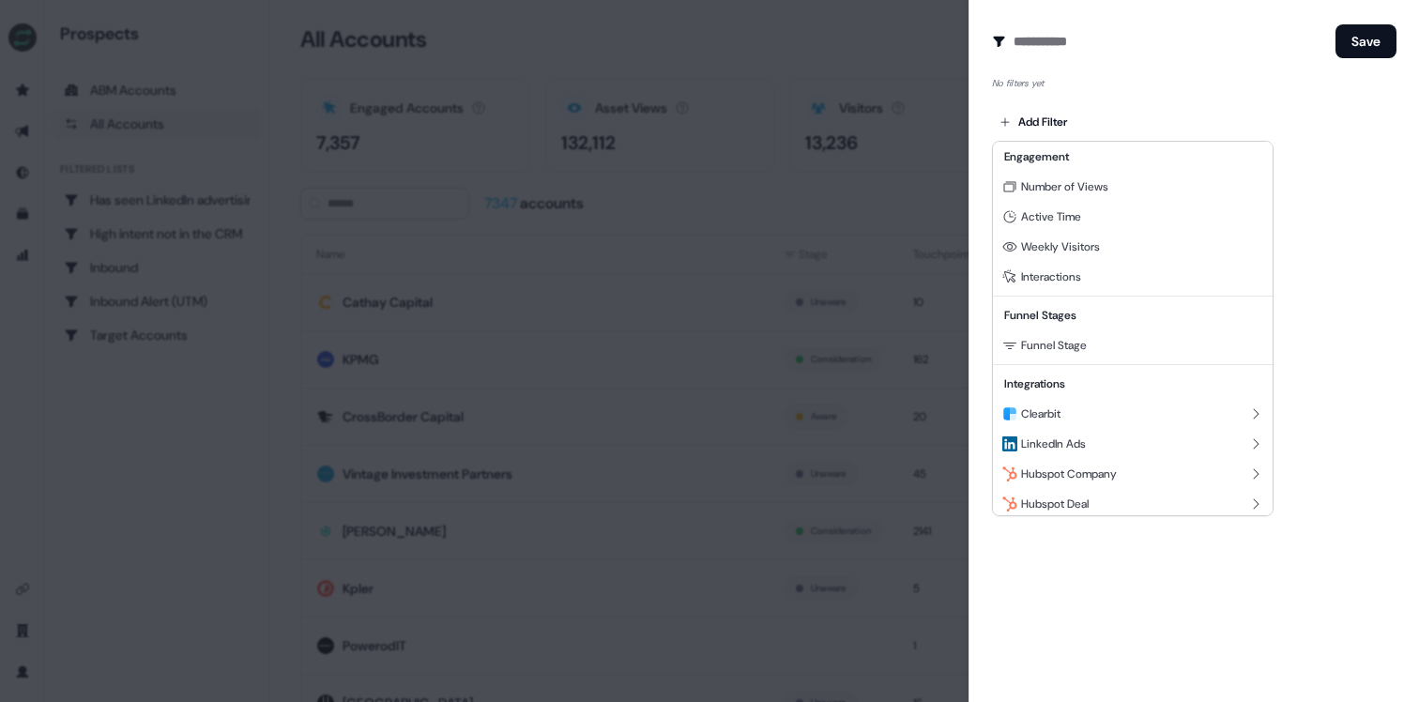
scroll to position [170, 0]
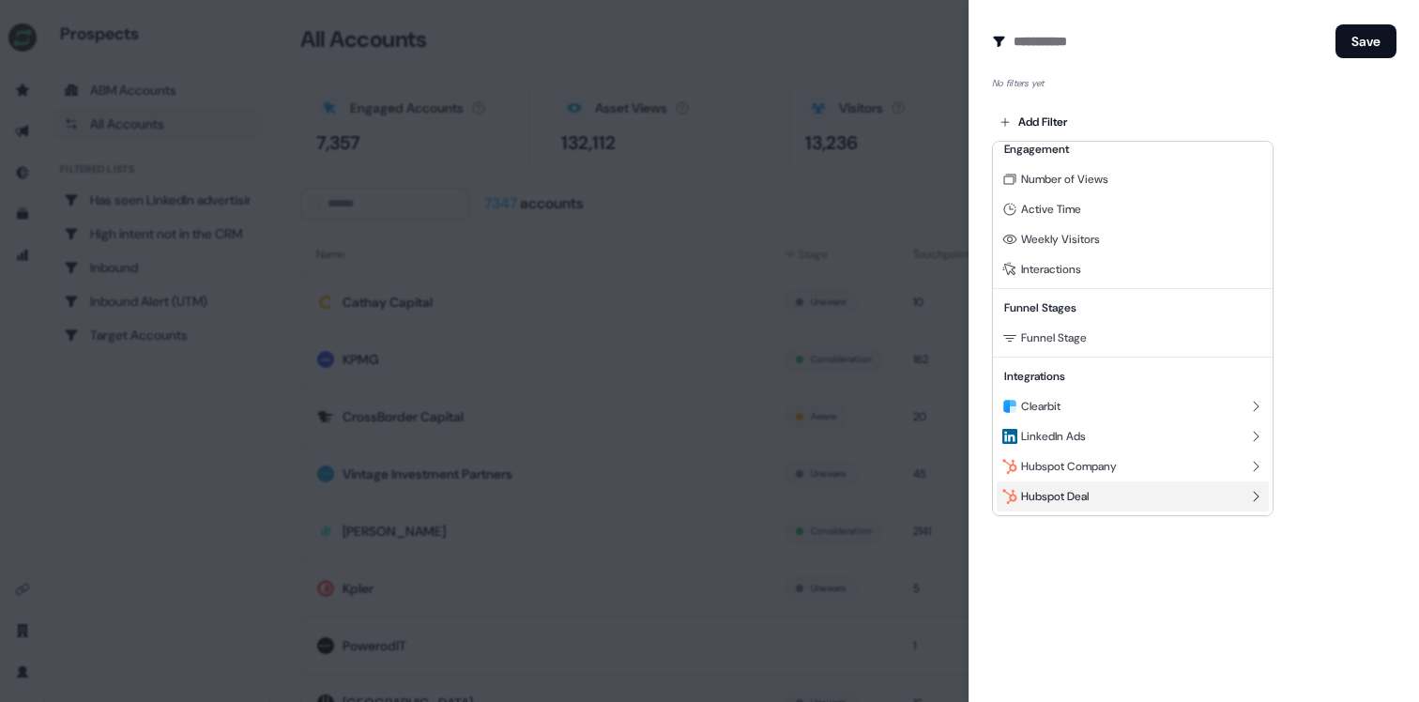
click at [1167, 490] on div "Hubspot Deal" at bounding box center [1133, 496] width 272 height 30
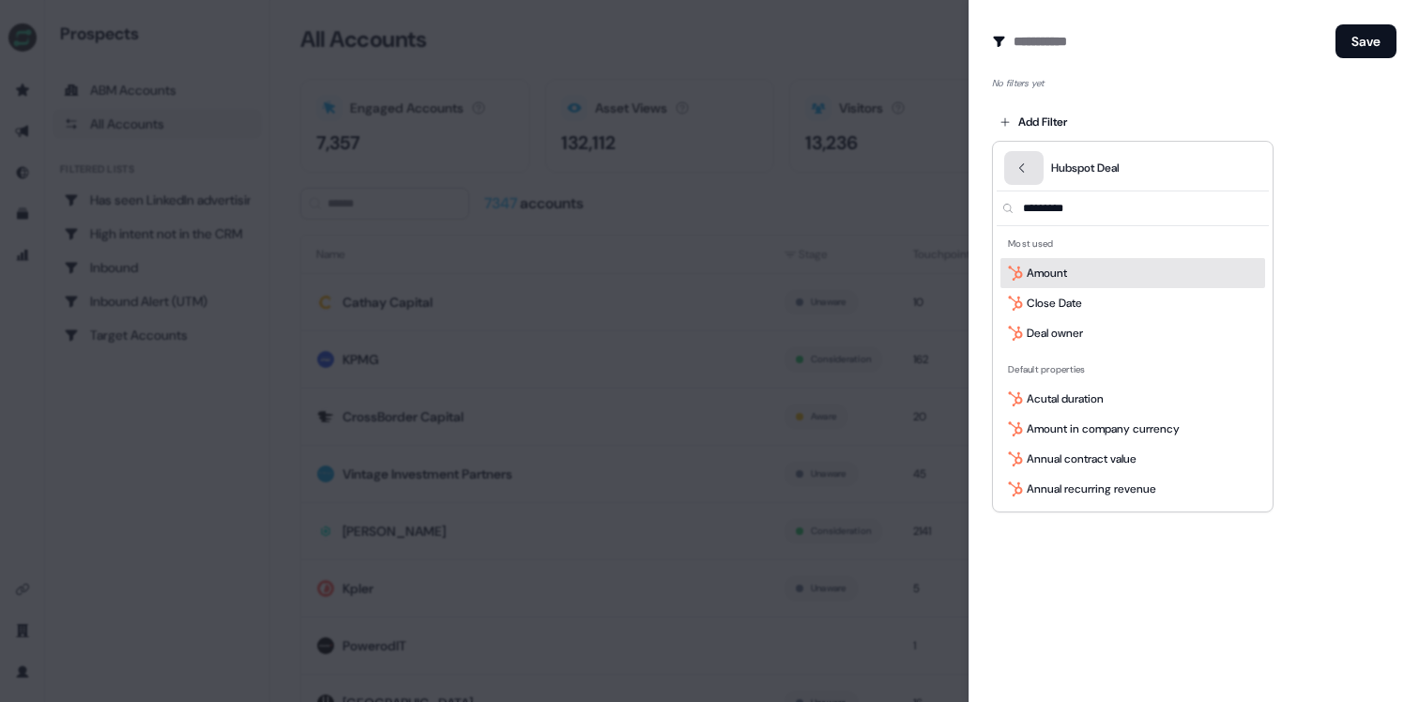
click at [1029, 169] on button "Back" at bounding box center [1023, 168] width 39 height 34
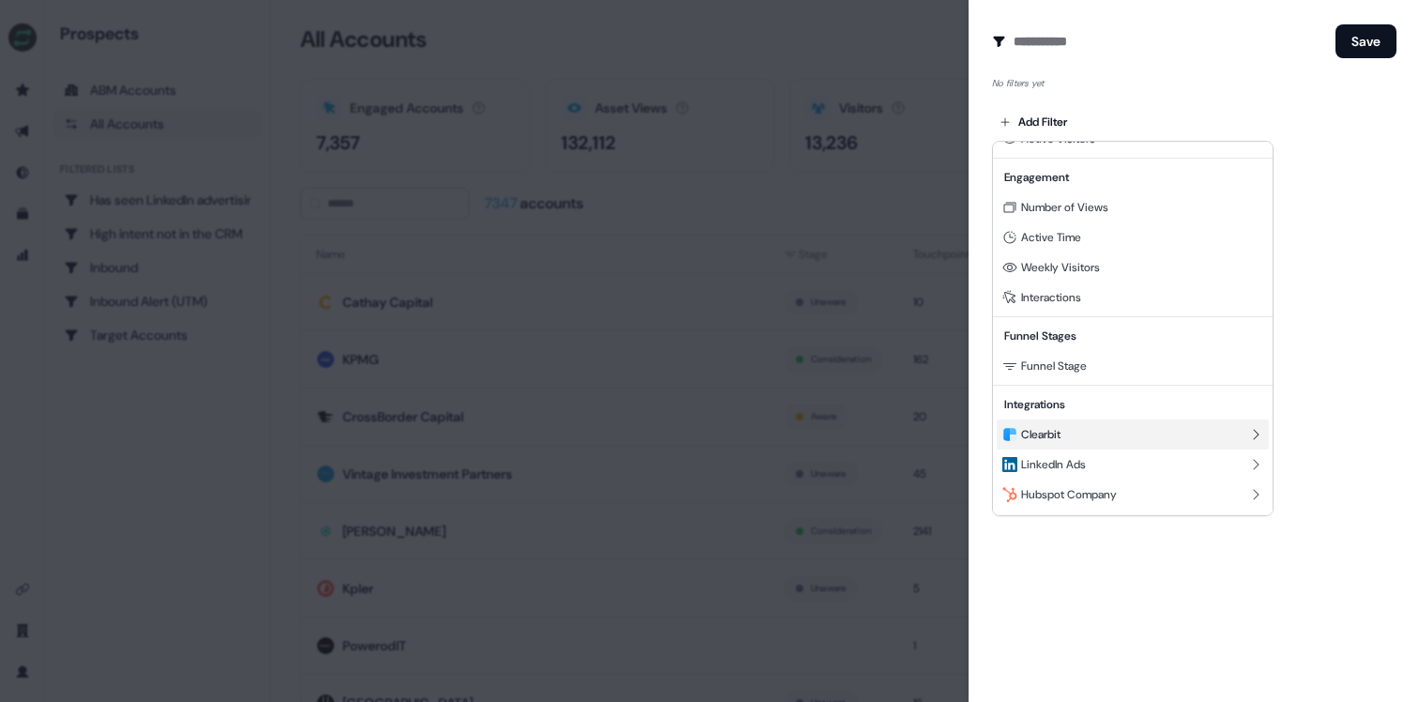
scroll to position [170, 0]
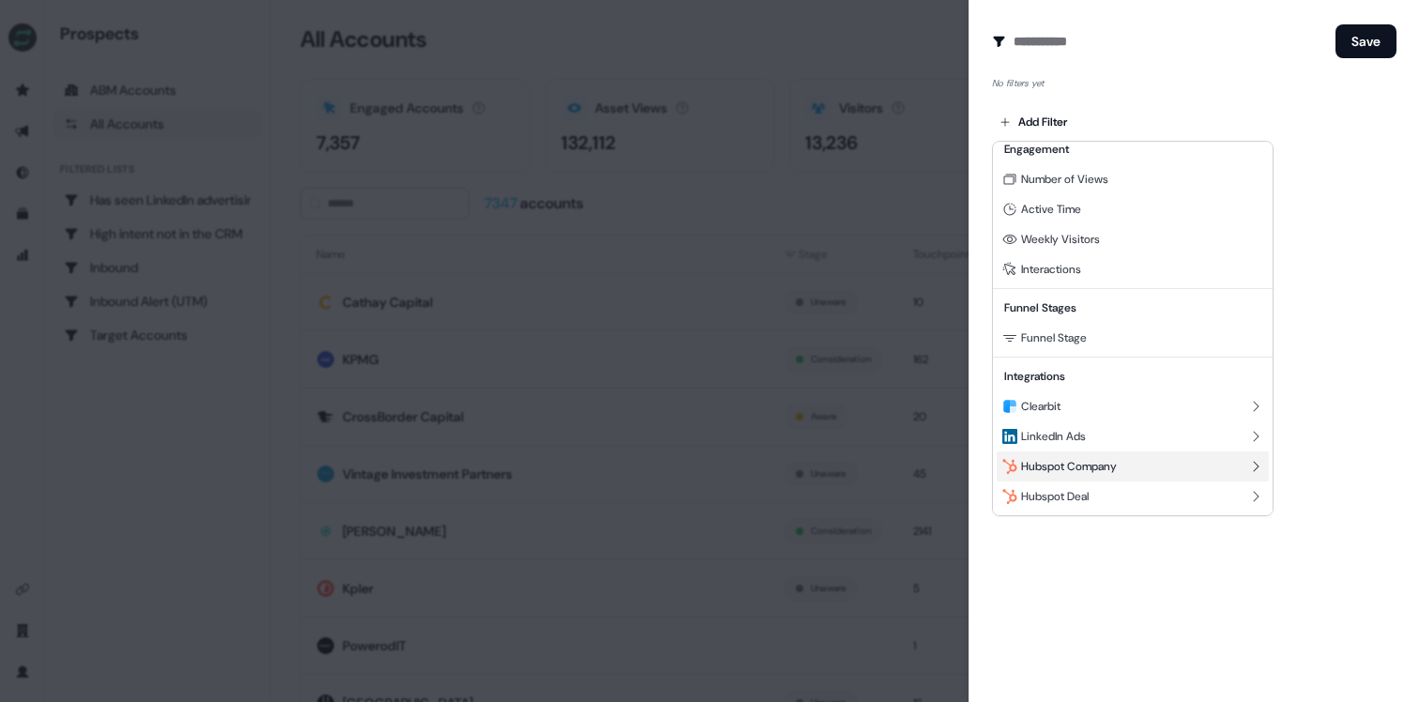
click at [1092, 465] on span "Hubspot Company" at bounding box center [1069, 466] width 96 height 15
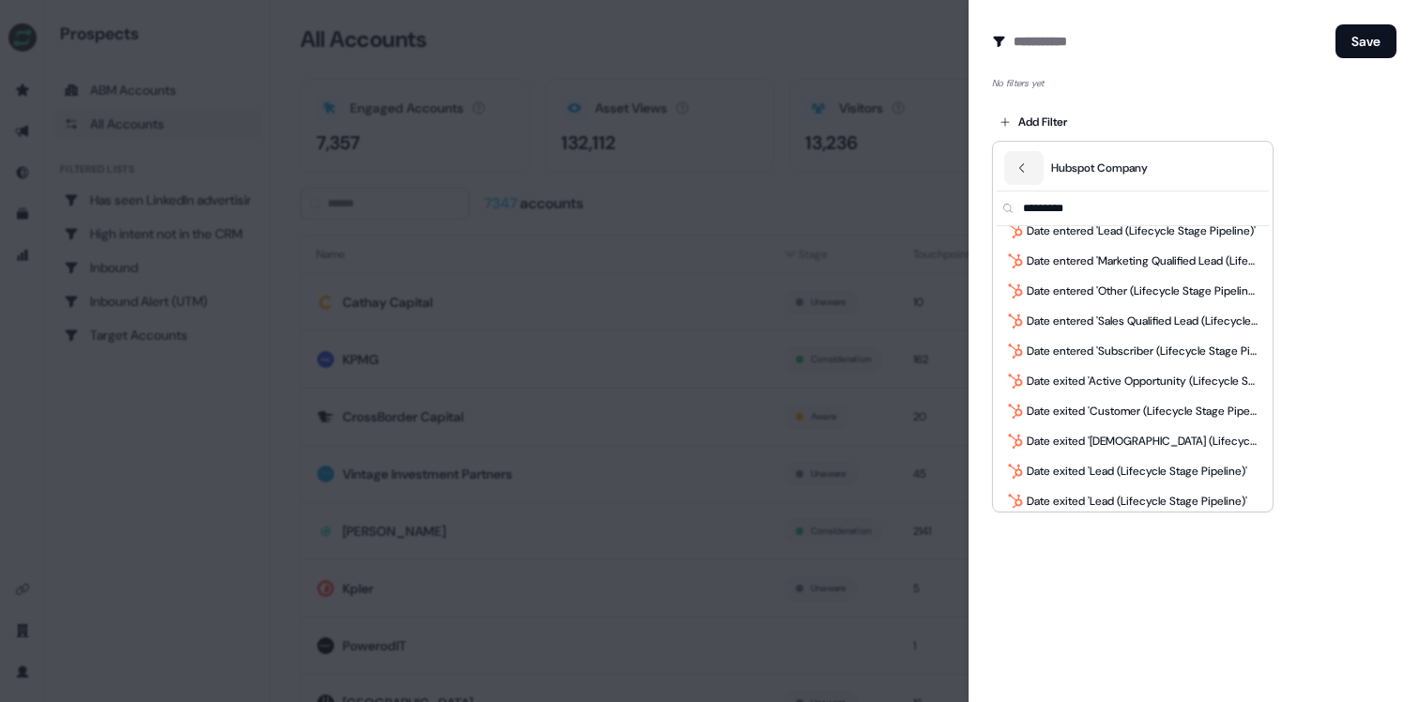
scroll to position [991, 0]
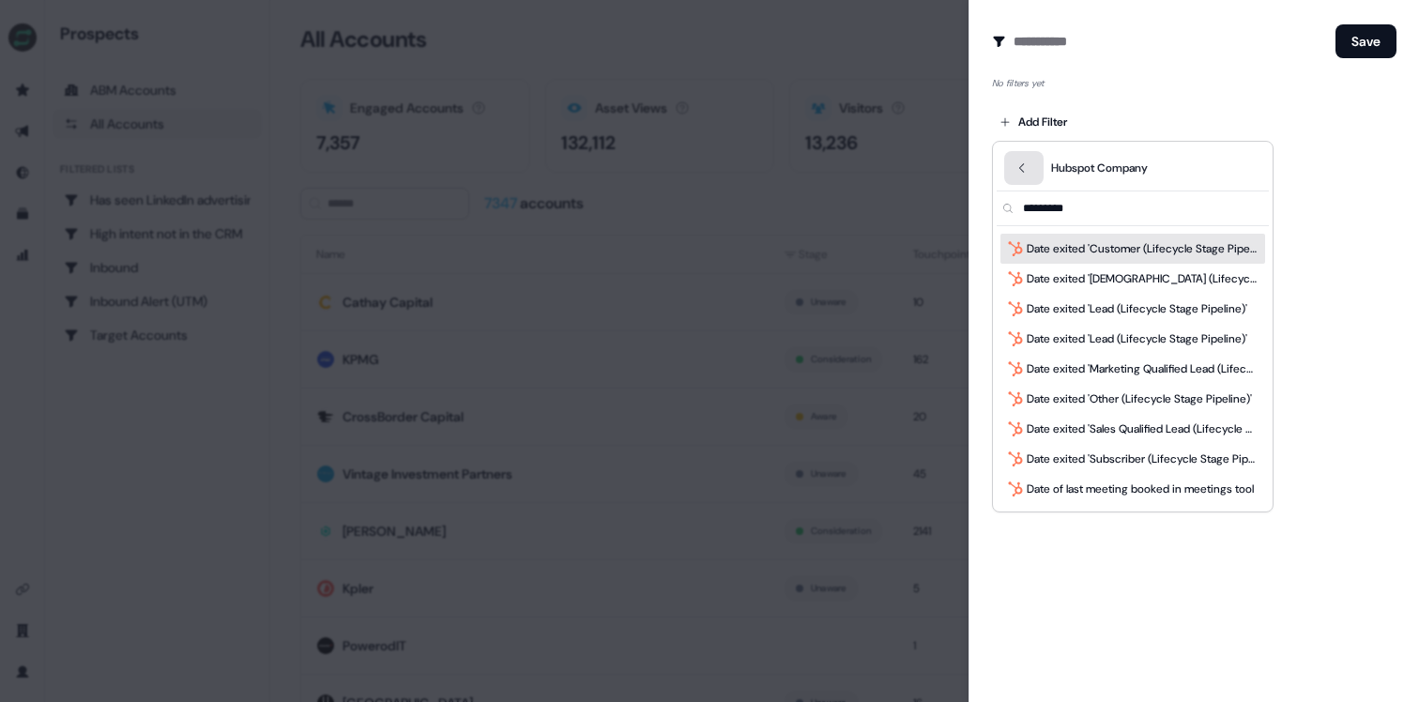
click at [1032, 173] on button "Back" at bounding box center [1023, 168] width 39 height 34
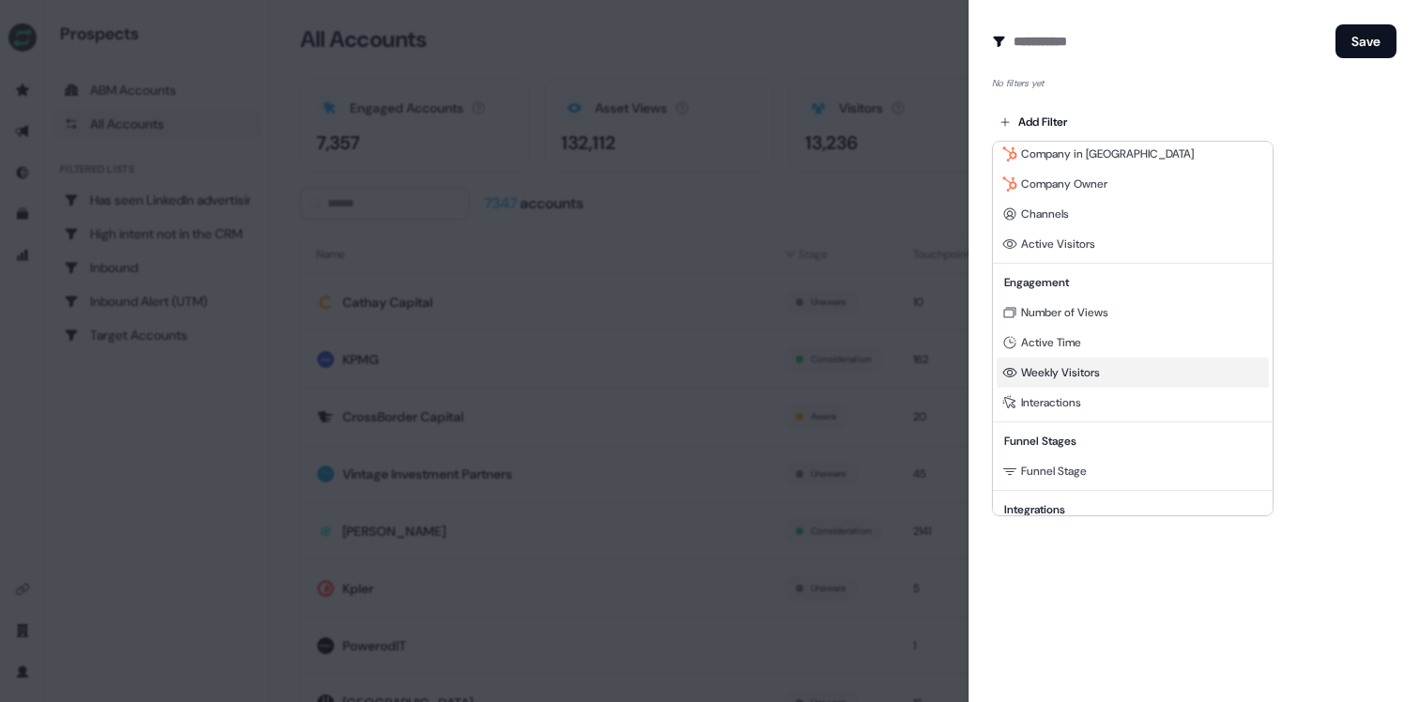
scroll to position [38, 0]
click at [1350, 355] on div at bounding box center [709, 351] width 1419 height 702
